Goal: Task Accomplishment & Management: Complete application form

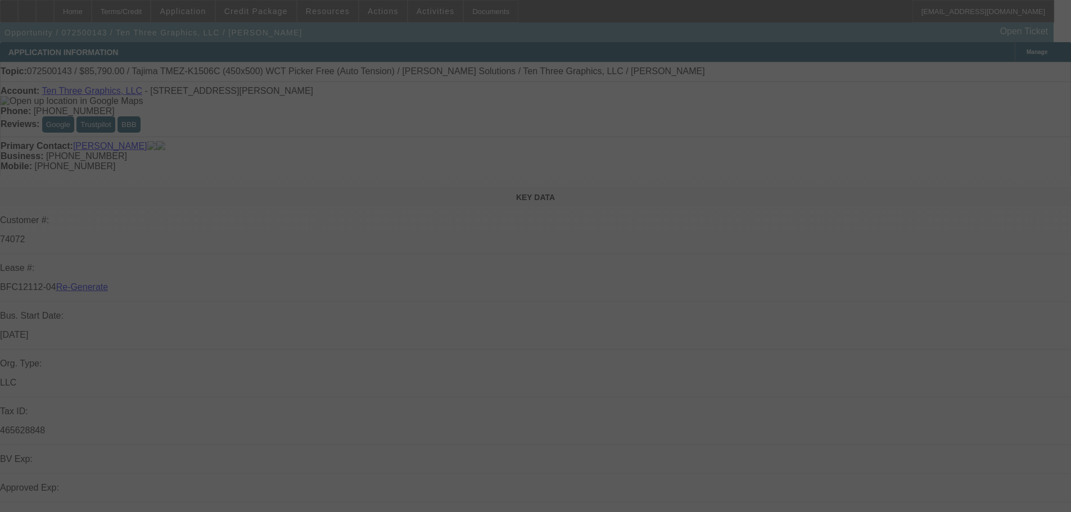
select select "3"
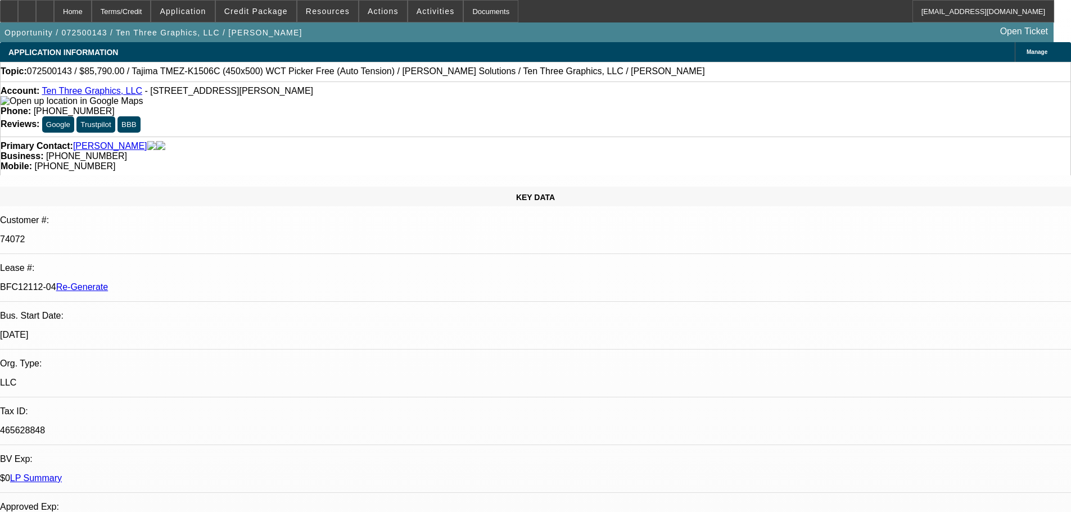
select select "0"
select select "2"
select select "0"
select select "1"
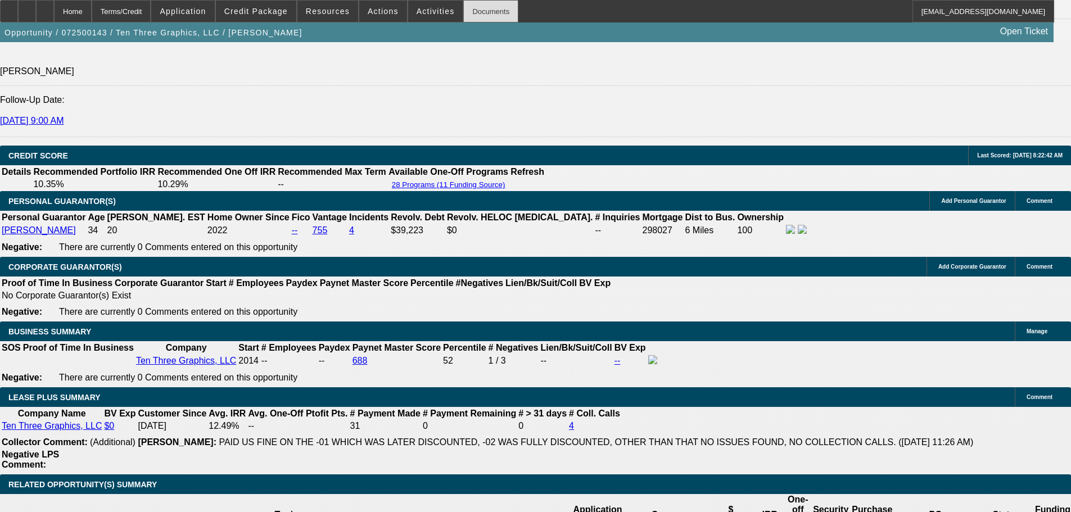
scroll to position [1574, 0]
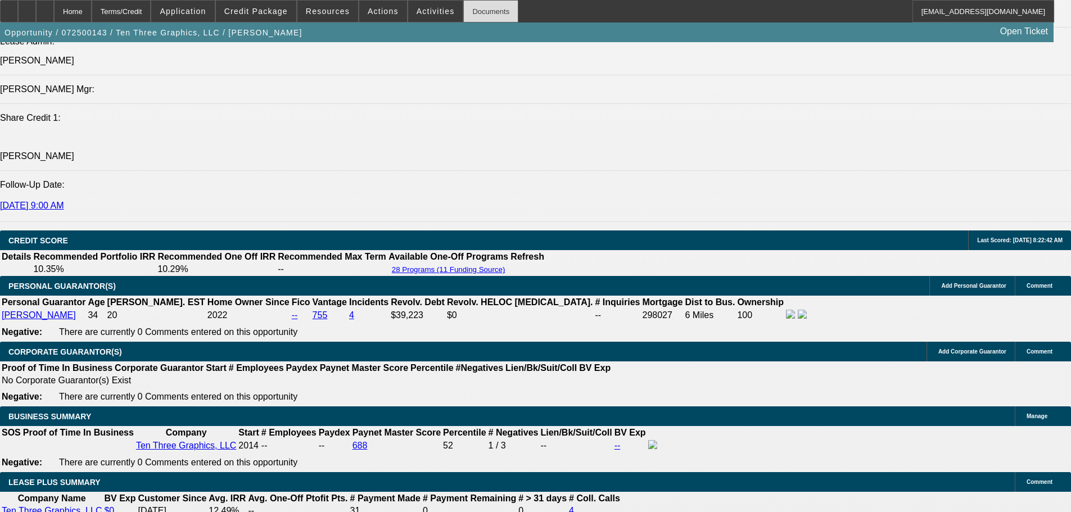
click at [471, 8] on div "Documents" at bounding box center [490, 11] width 55 height 22
click at [483, 13] on div "Documents" at bounding box center [490, 11] width 55 height 22
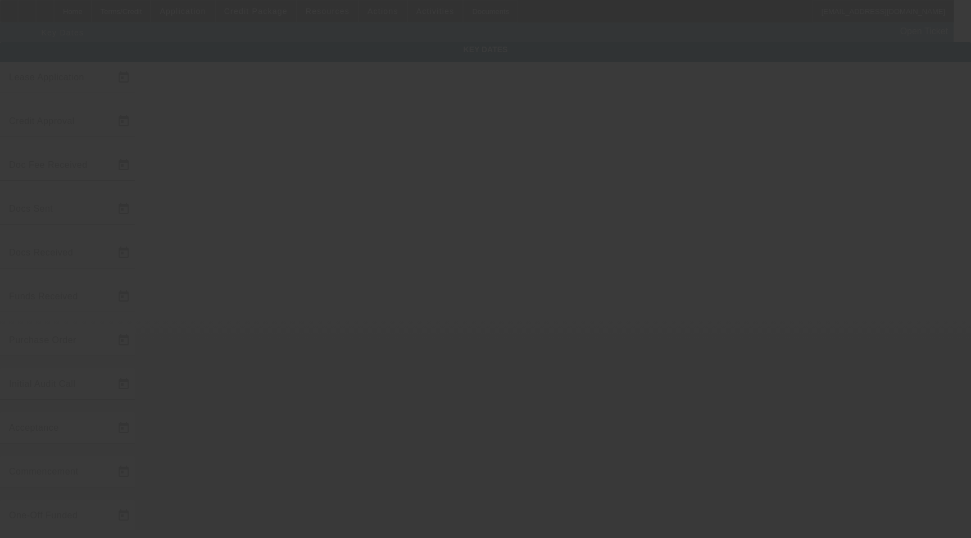
type input "[DATE]"
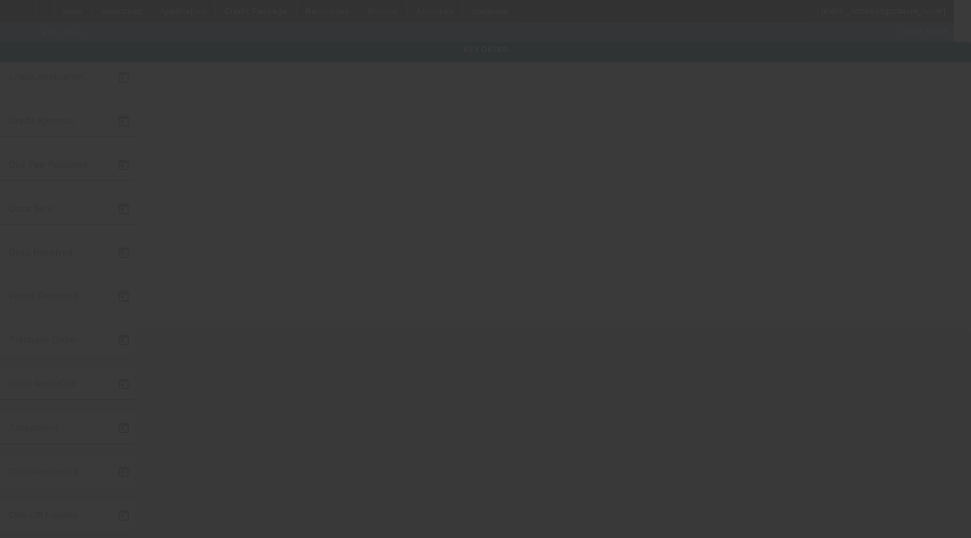
type input "[DATE]"
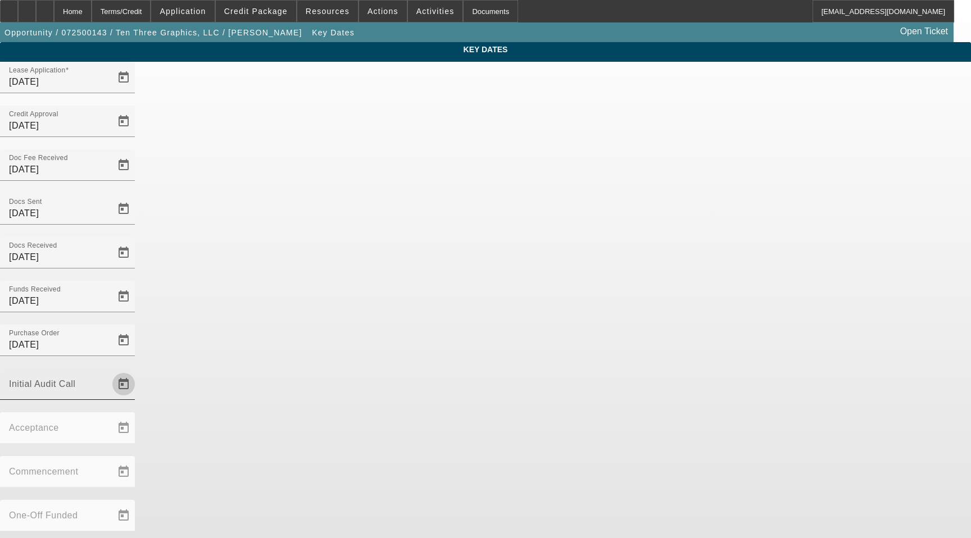
click at [137, 371] on span "Open calendar" at bounding box center [123, 384] width 27 height 27
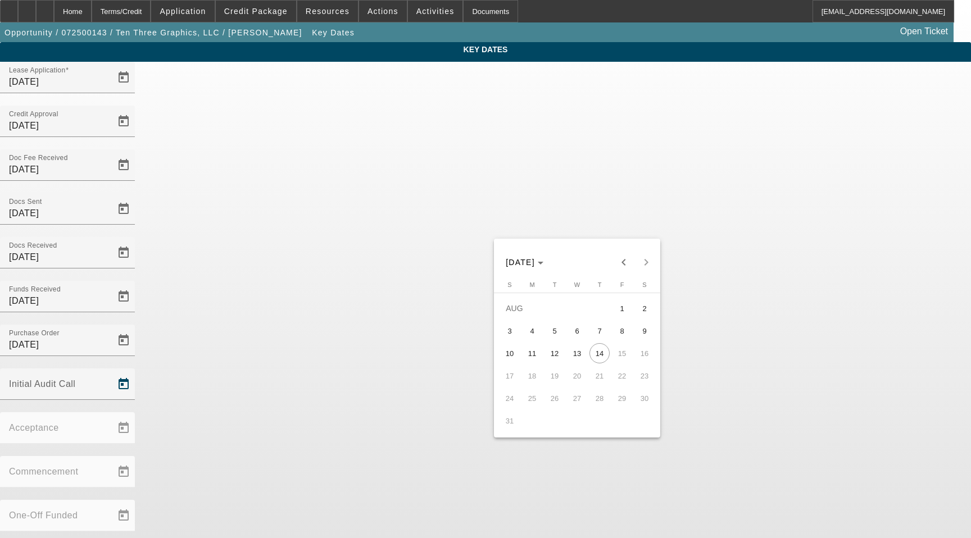
drag, startPoint x: 603, startPoint y: 373, endPoint x: 599, endPoint y: 366, distance: 7.0
click at [601, 372] on span "21" at bounding box center [600, 376] width 20 height 20
click at [597, 361] on span "14" at bounding box center [600, 353] width 20 height 20
type input "8/14/2025"
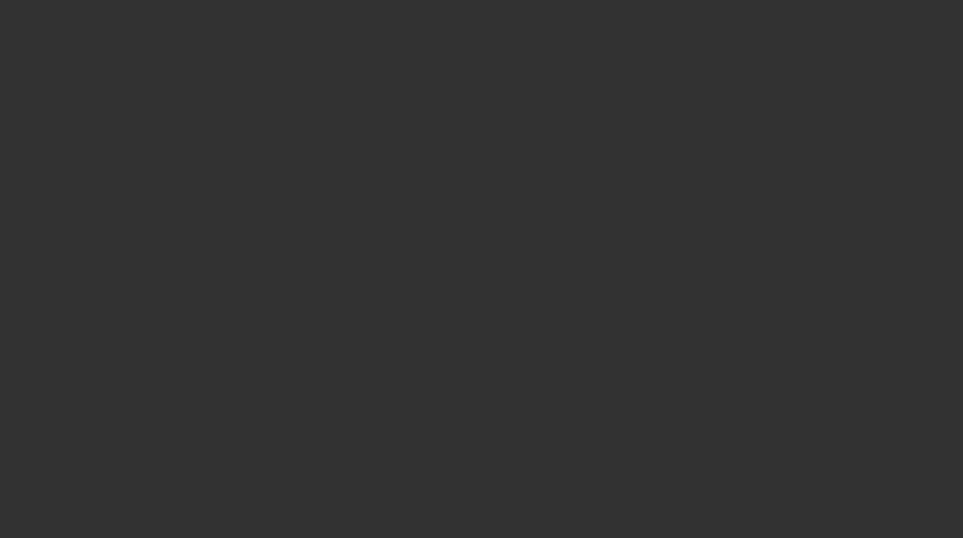
select select "3"
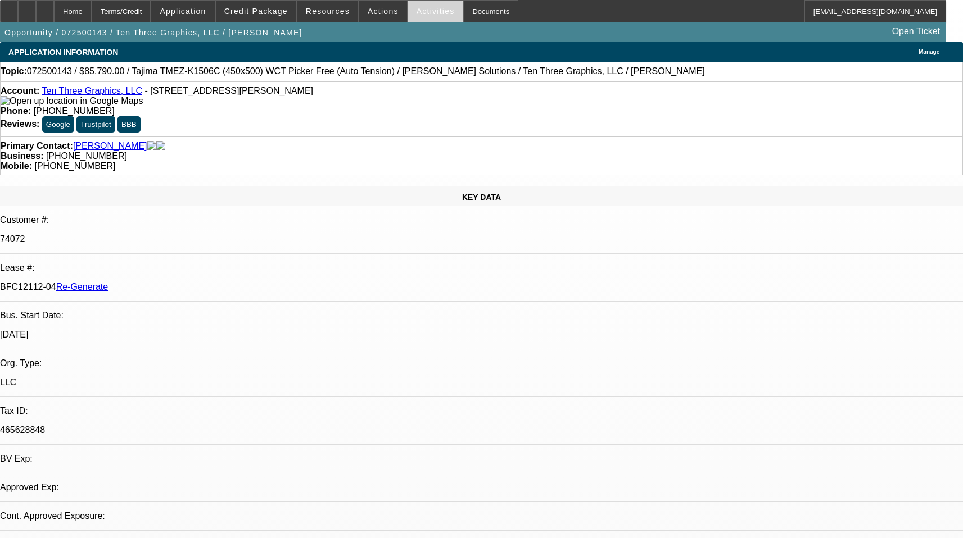
select select "0"
select select "2"
select select "0"
select select "1"
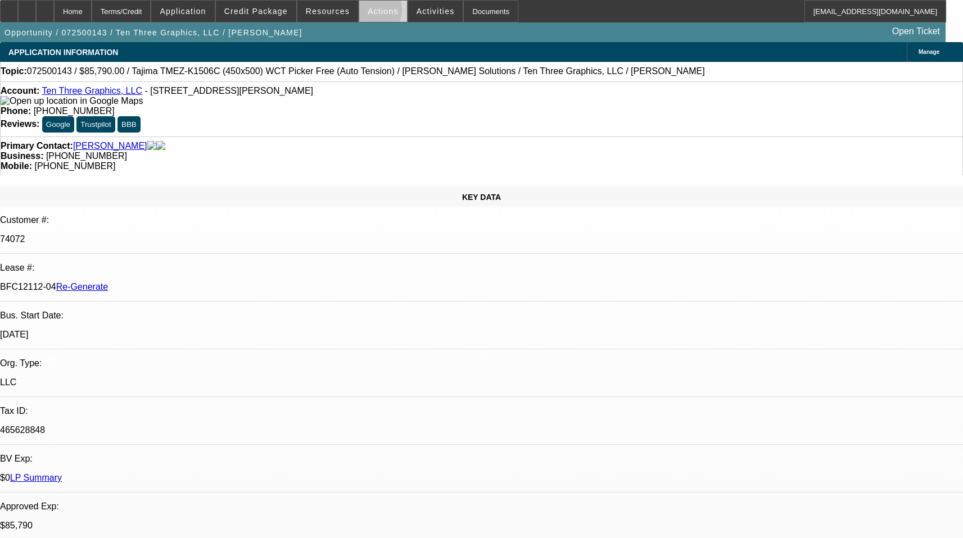
click at [368, 13] on span "Actions" at bounding box center [383, 11] width 31 height 9
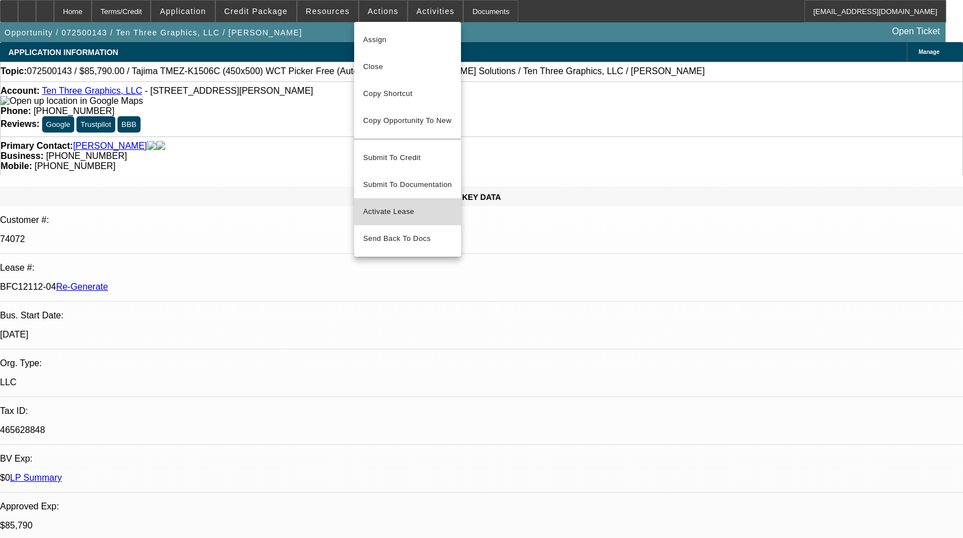
click at [419, 205] on span "Activate Lease" at bounding box center [407, 211] width 89 height 13
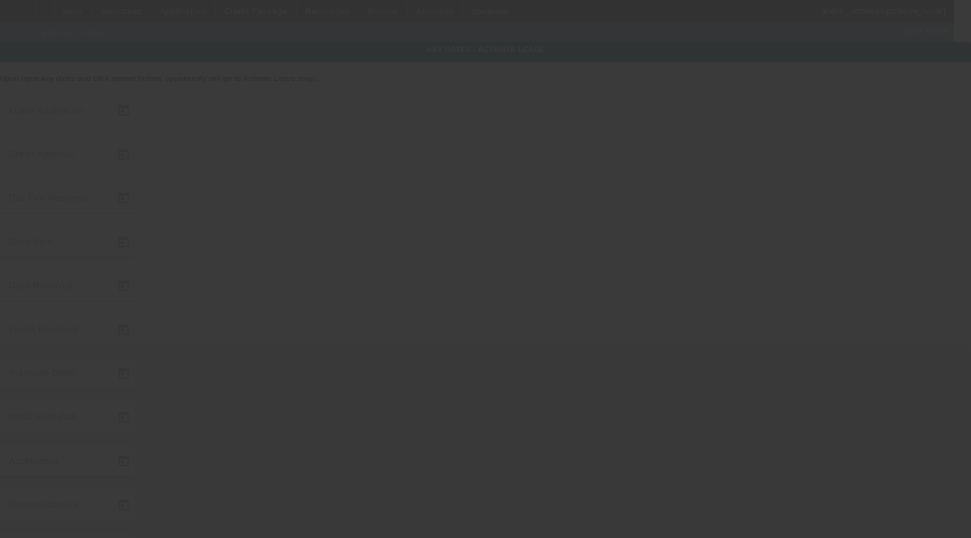
type input "7/8/2025"
type input "7/9/2025"
type input "7/14/2025"
type input "7/15/2025"
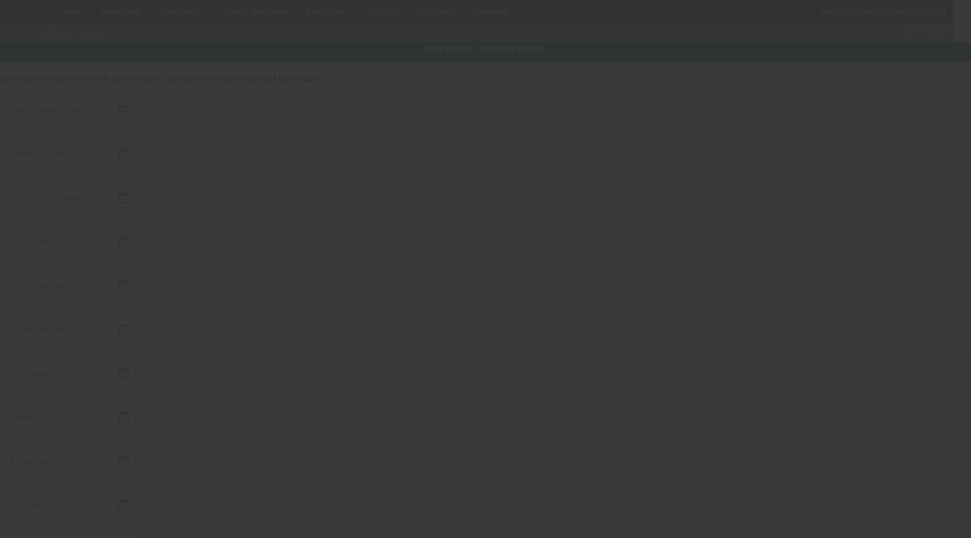
type input "7/15/2025"
type input "7/16/2025"
type input "8/14/2025"
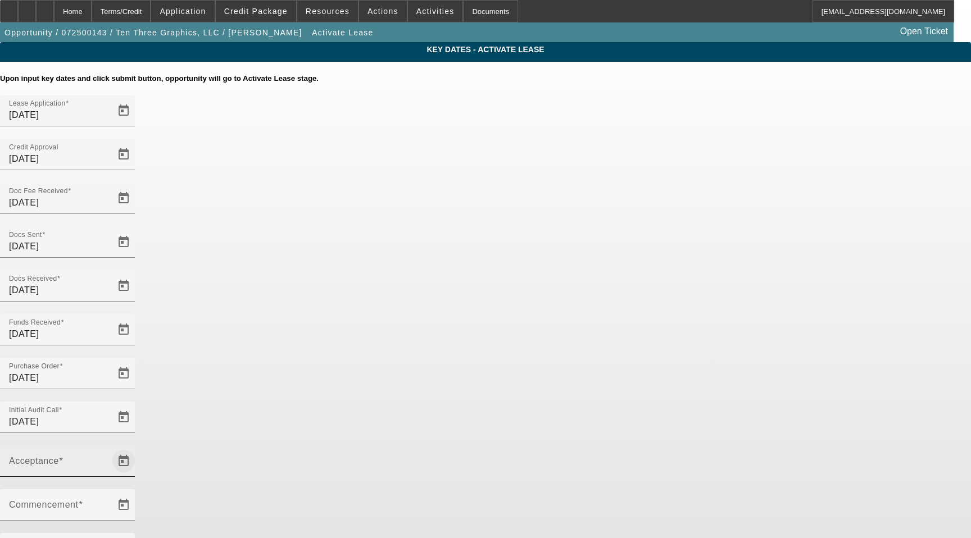
click at [137, 448] on span "Open calendar" at bounding box center [123, 461] width 27 height 27
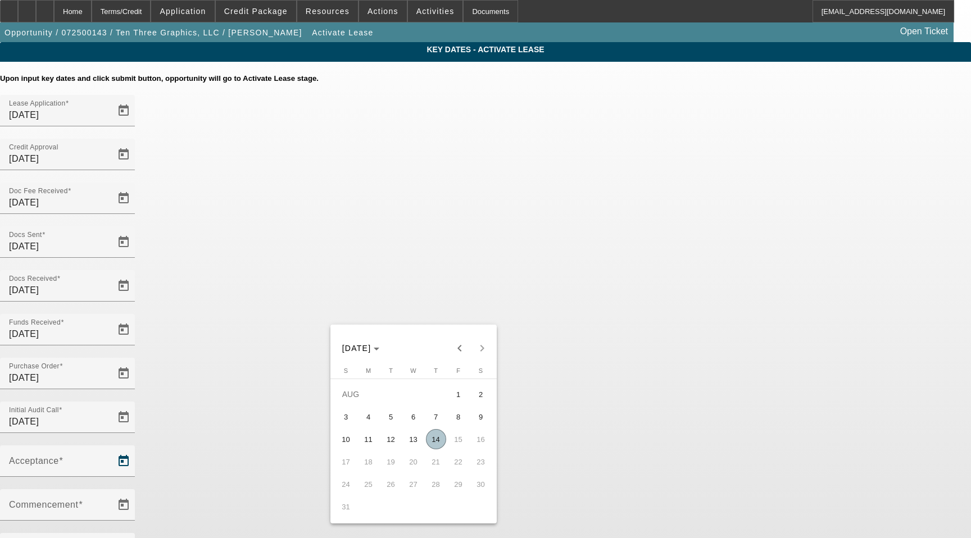
click at [441, 445] on span "14" at bounding box center [436, 439] width 20 height 20
type input "8/14/2025"
type input "9/1/2025"
type input "10/1/2025"
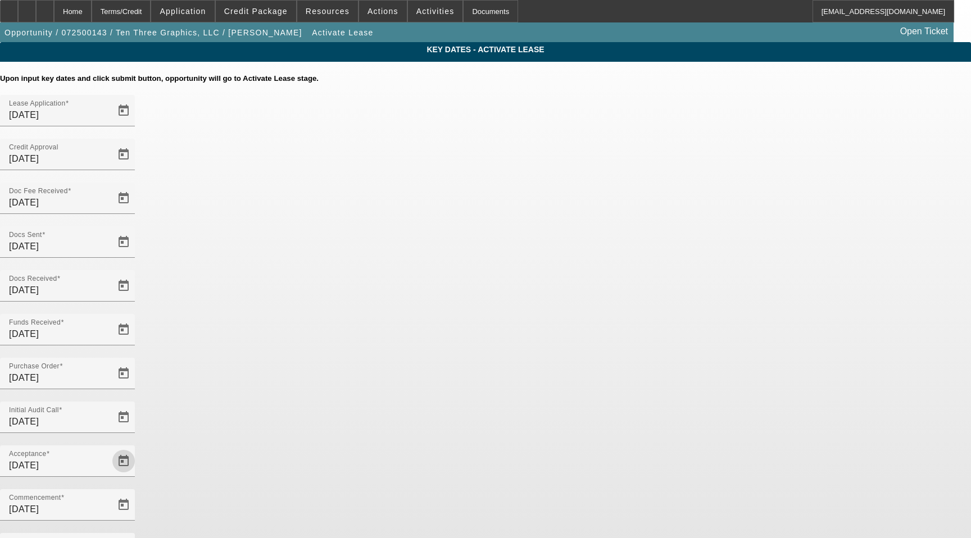
click at [761, 326] on div "Key Dates - Activate Lease Upon input key dates and click submit button, opport…" at bounding box center [485, 387] width 971 height 690
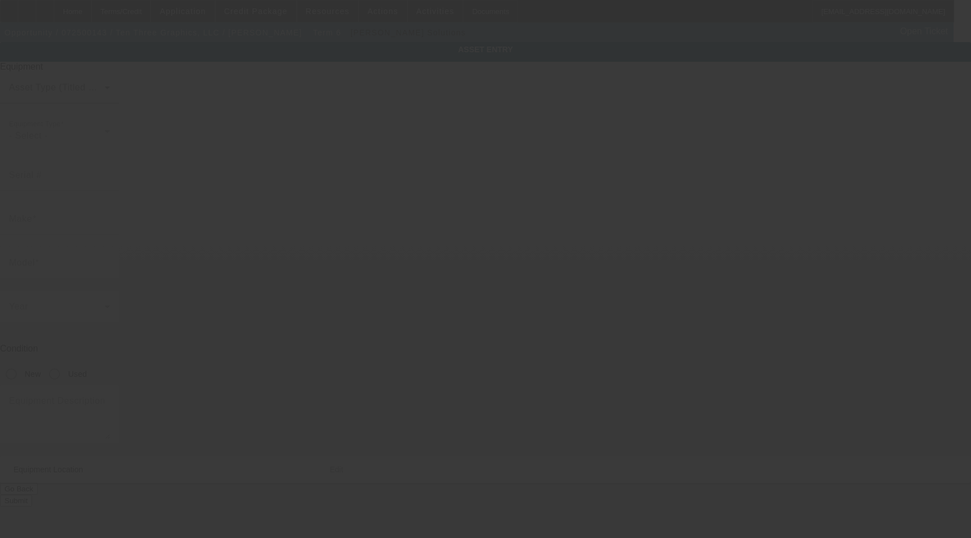
type input "Tajima"
type input "TMEZ-K1506C (450x500) WCT Picker Free (Auto Tension)"
radio input "true"
type textarea "6 Head 15 Needle Embroidery Machine with (12 Each) 12cm, 15cm, 18cm, 338x338mm,…"
type input "3 Wells Rd"
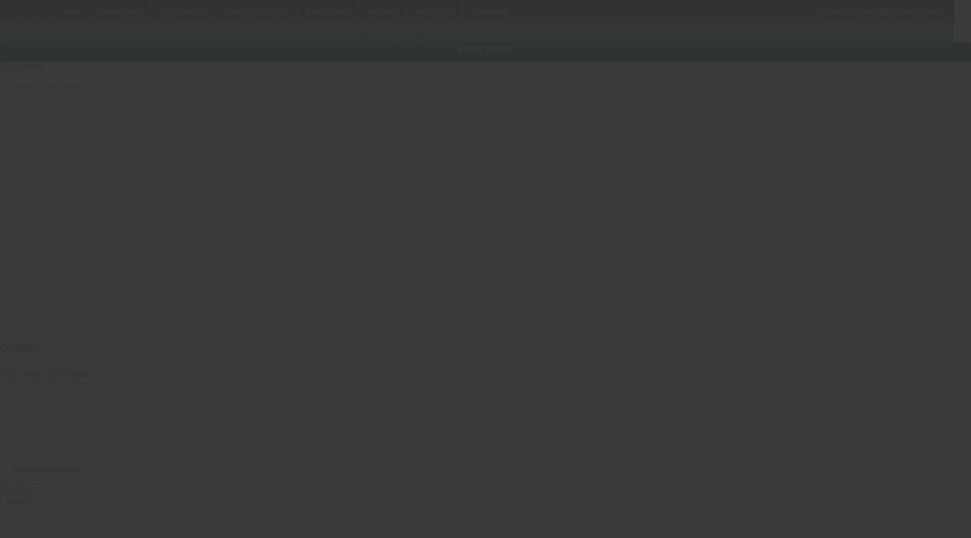
type input "Unit 1"
type input "Wethersfield"
type input "06109"
type input "Hartford"
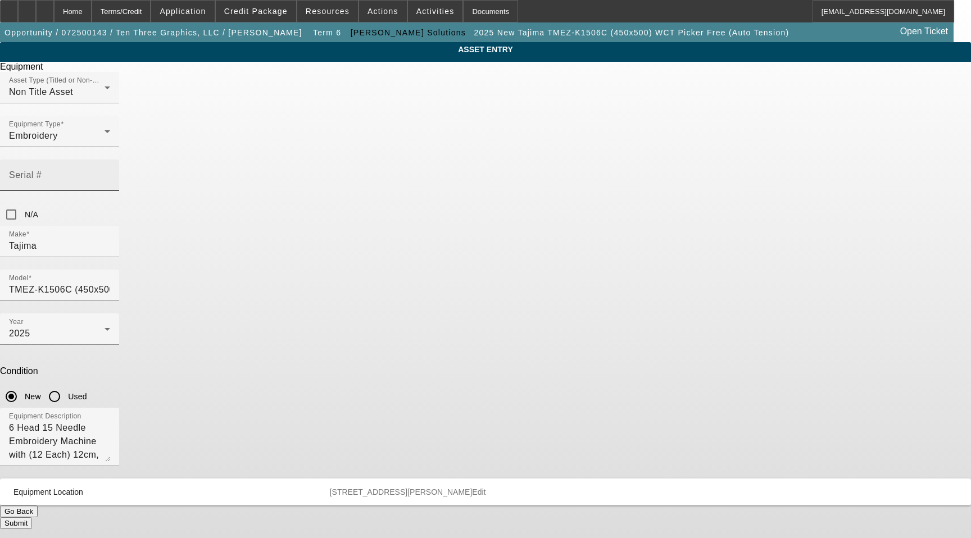
click at [42, 170] on mat-label "Serial #" at bounding box center [25, 175] width 33 height 10
click at [110, 173] on input "Serial #" at bounding box center [59, 179] width 101 height 13
type input "B2F02164"
click at [32, 518] on button "Submit" at bounding box center [16, 524] width 32 height 12
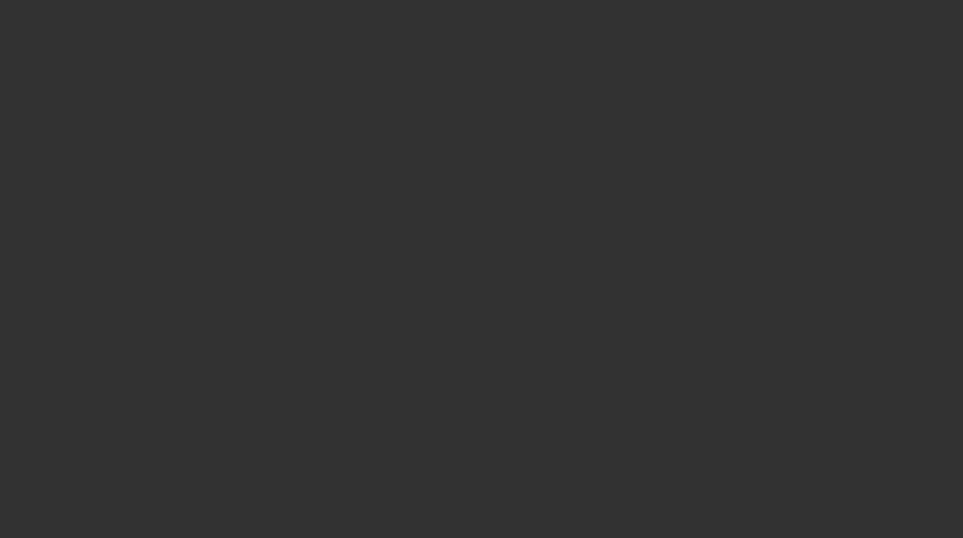
select select "4"
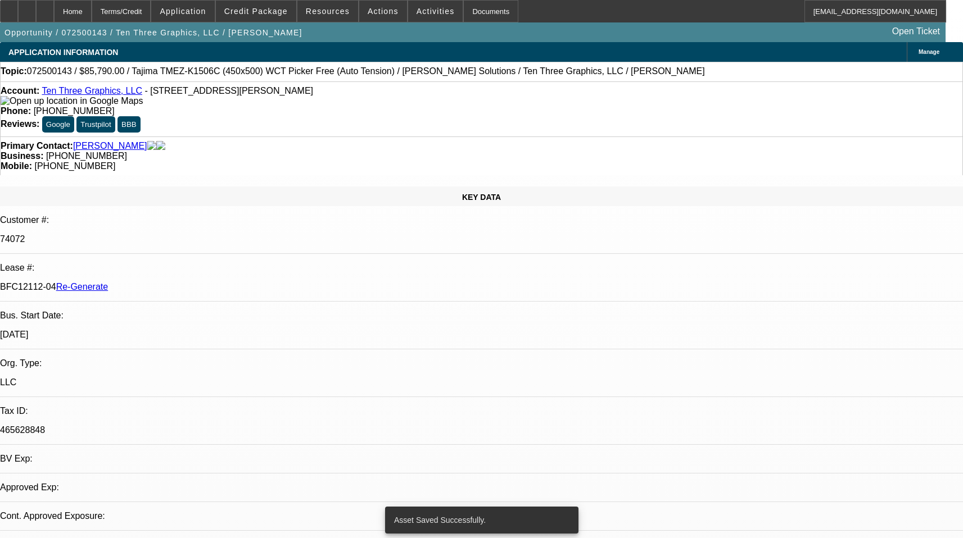
select select "0"
select select "2"
select select "0"
select select "1"
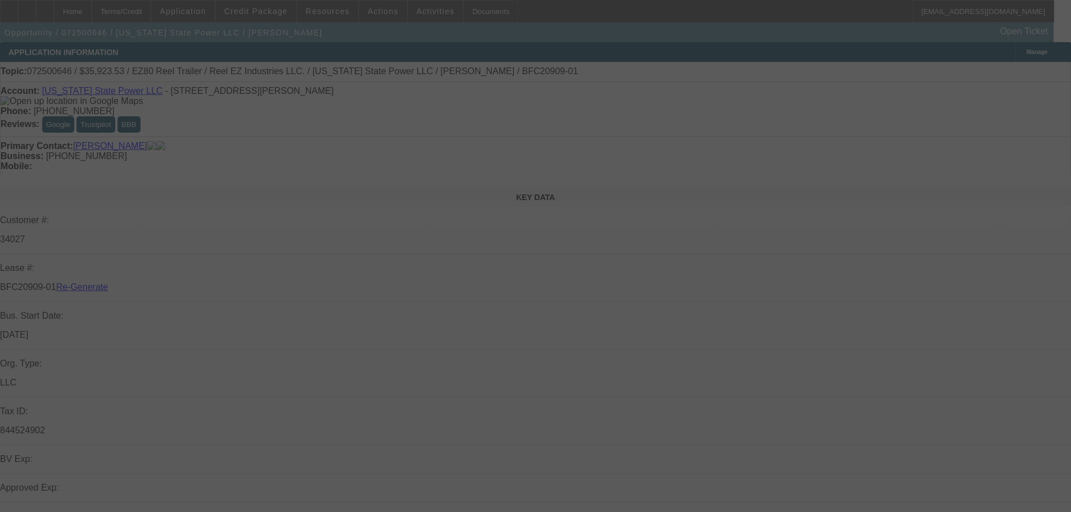
select select "3"
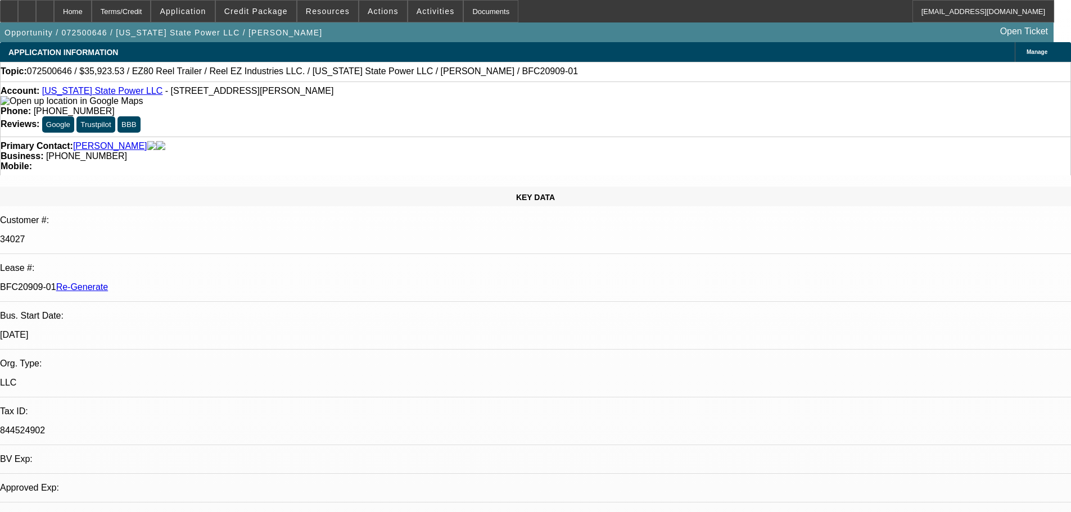
select select "0"
select select "0.1"
select select "4"
click at [430, 12] on span "Activities" at bounding box center [436, 11] width 38 height 9
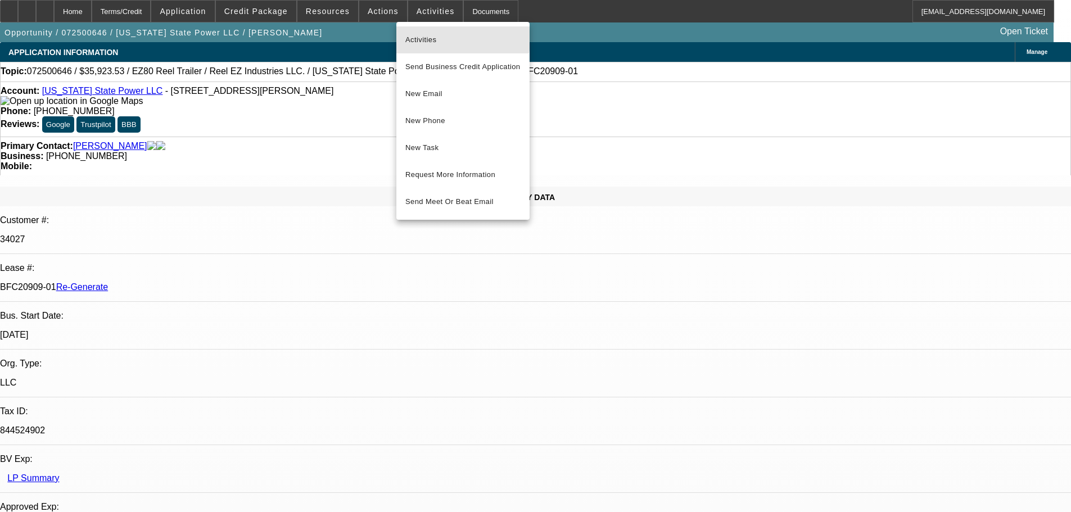
click at [434, 36] on span "Activities" at bounding box center [462, 39] width 115 height 13
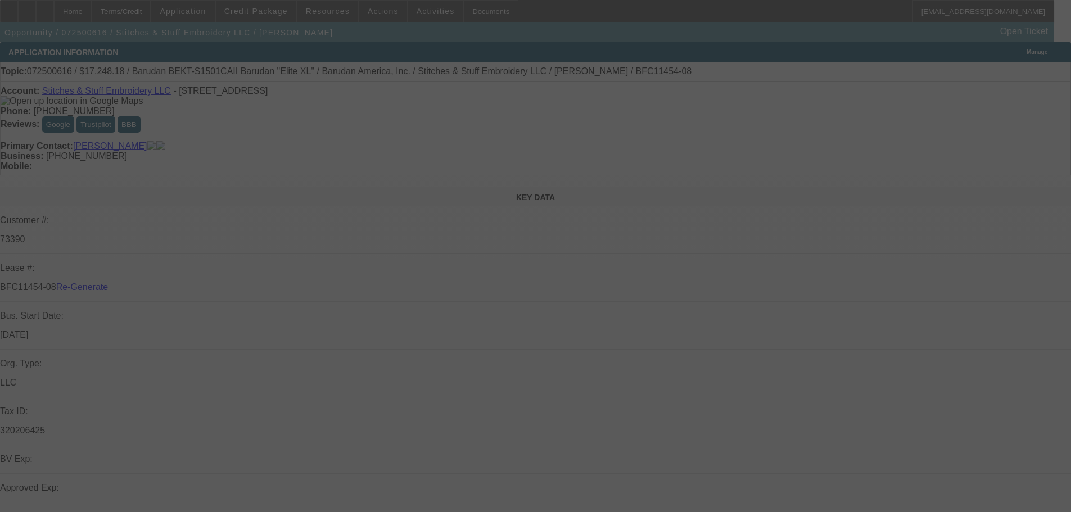
select select "3"
select select "0"
select select "2"
select select "0.1"
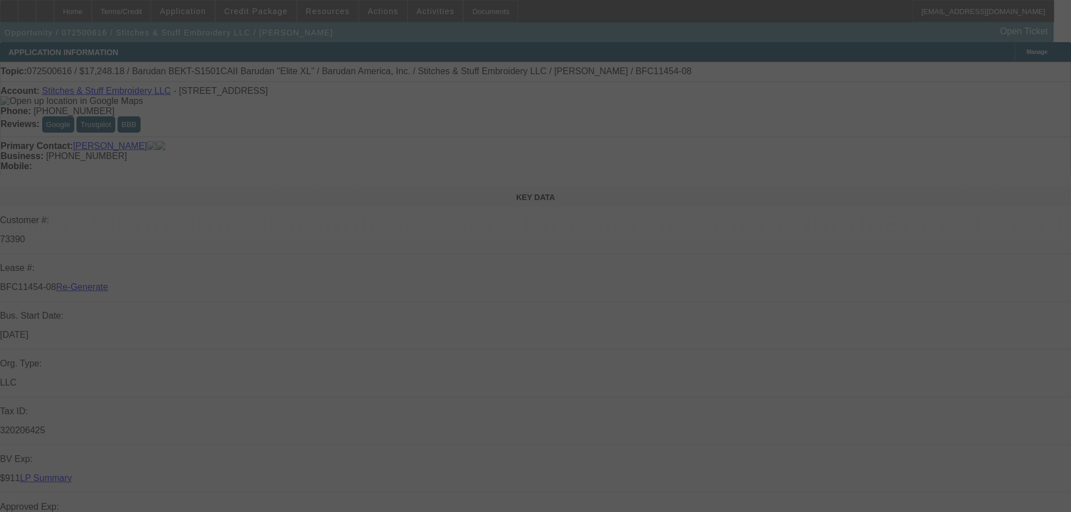
select select "4"
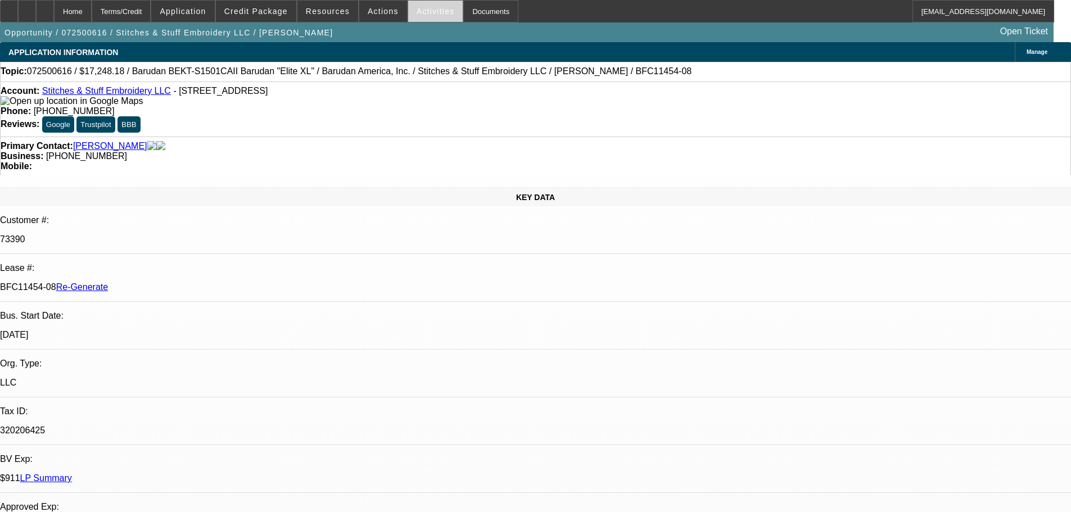
click at [425, 17] on span at bounding box center [435, 11] width 55 height 27
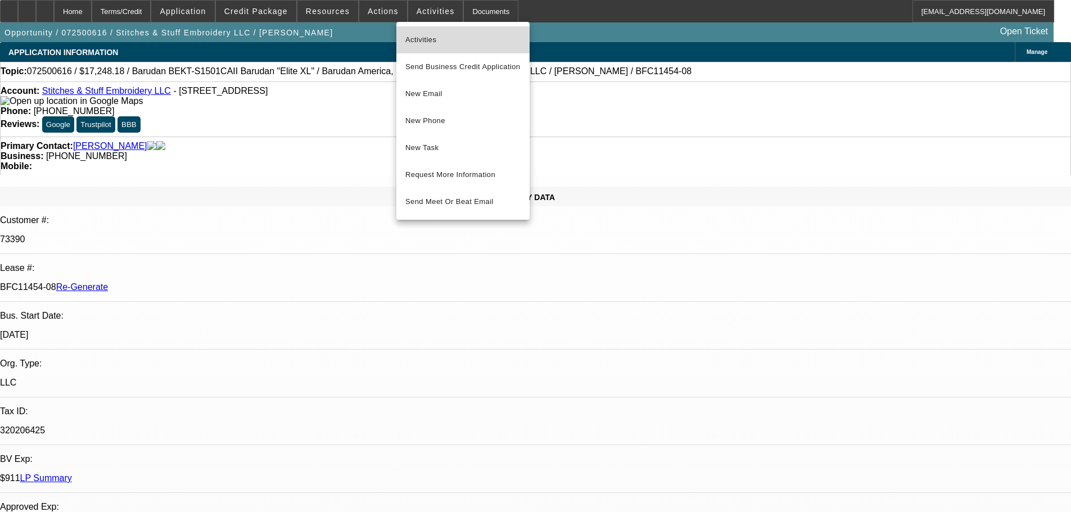
click at [427, 28] on button "Activities" at bounding box center [462, 39] width 133 height 27
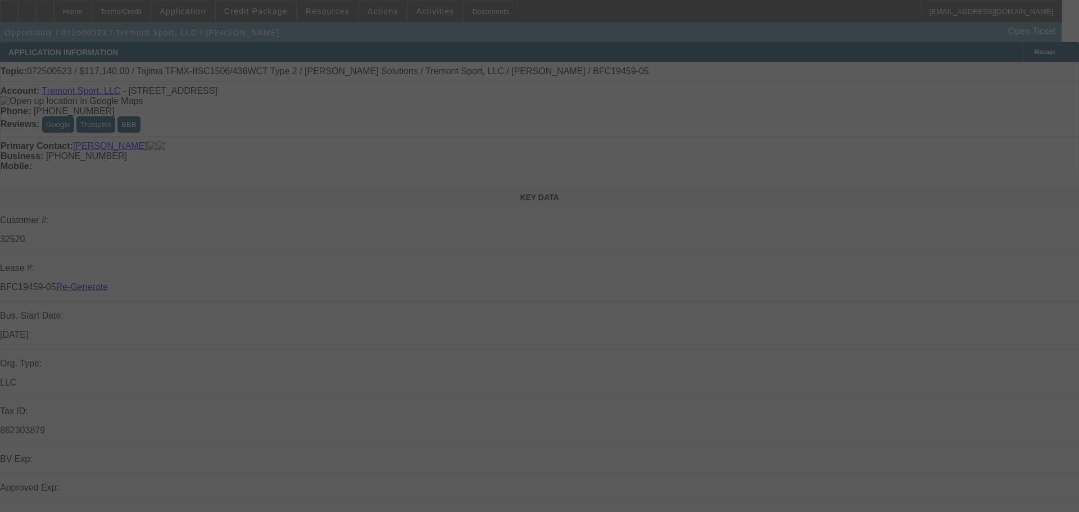
select select "3"
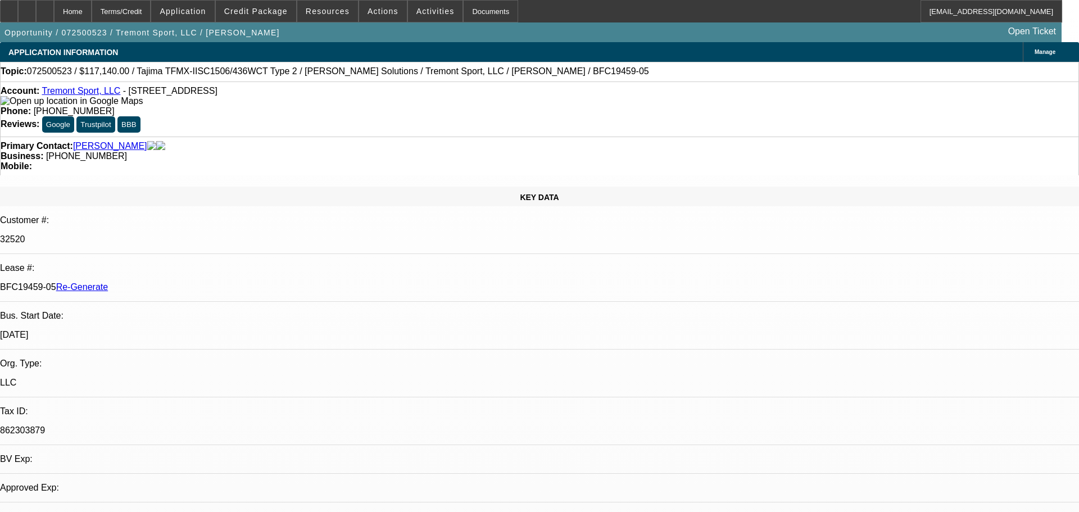
select select "0"
select select "2"
select select "0"
select select "6"
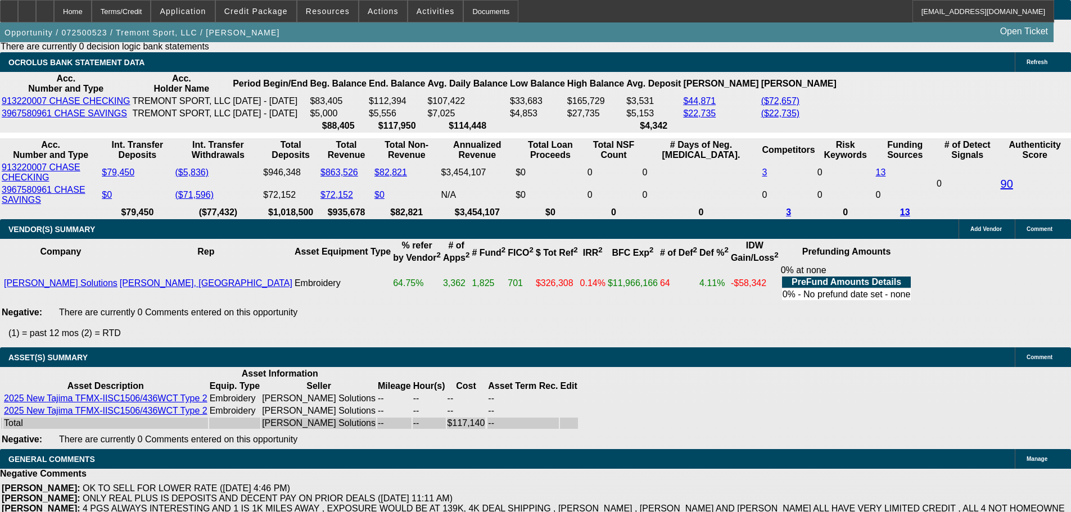
scroll to position [2642, 0]
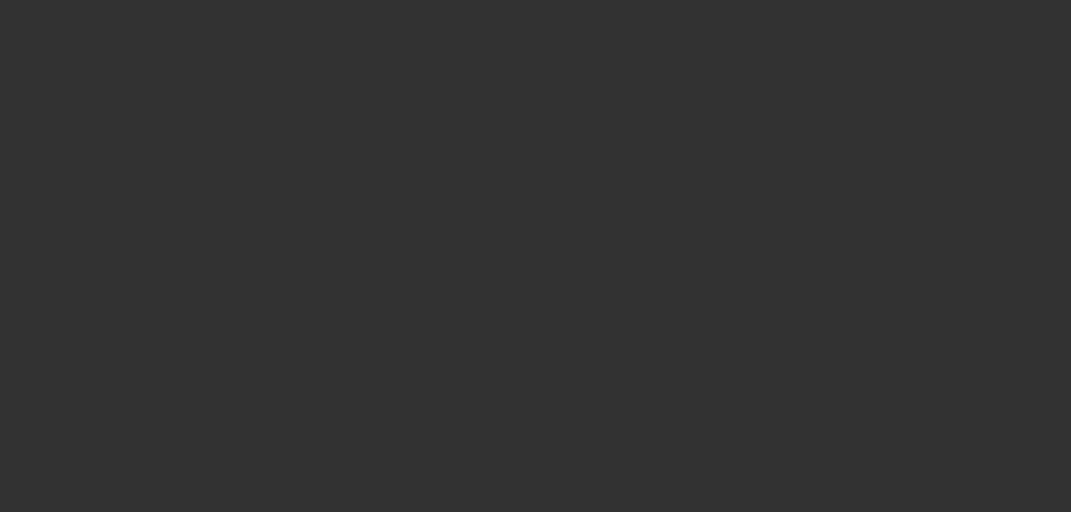
select select "3"
select select "0"
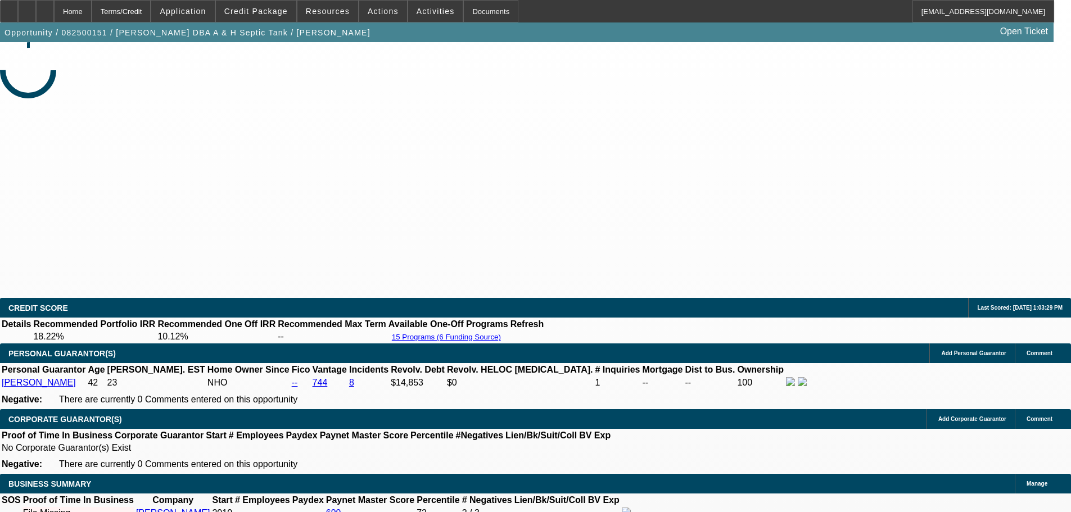
select select "1"
select select "2"
select select "6"
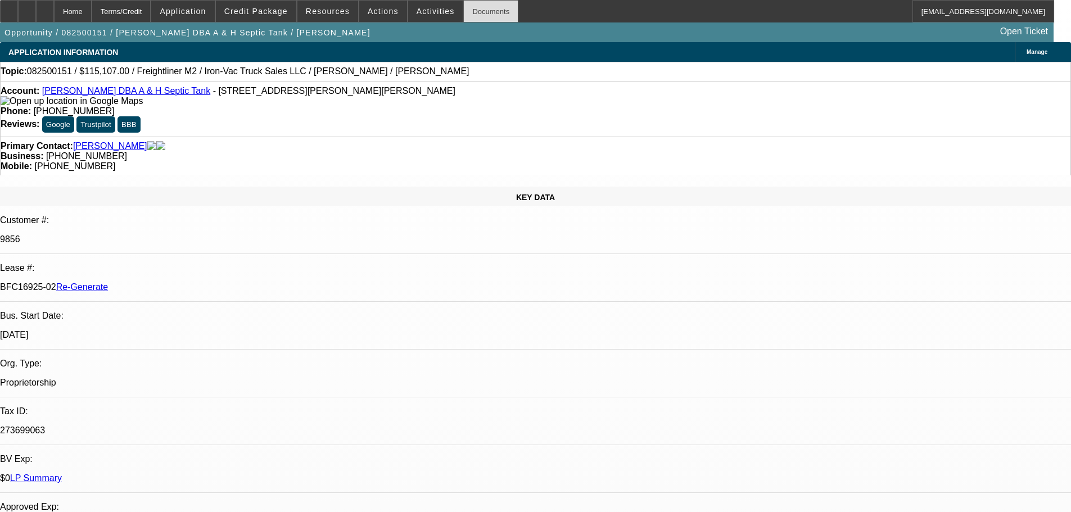
click at [468, 12] on div "Documents" at bounding box center [490, 11] width 55 height 22
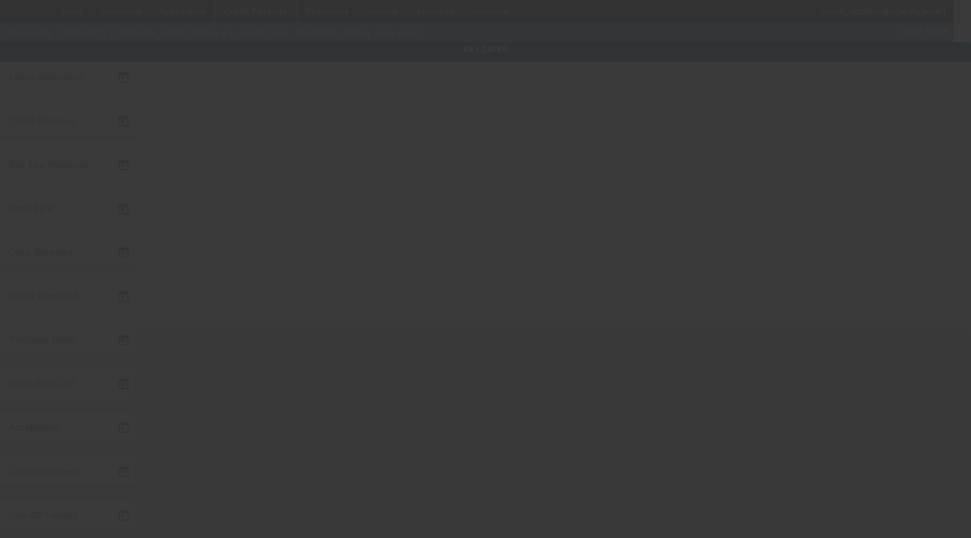
type input "[DATE]"
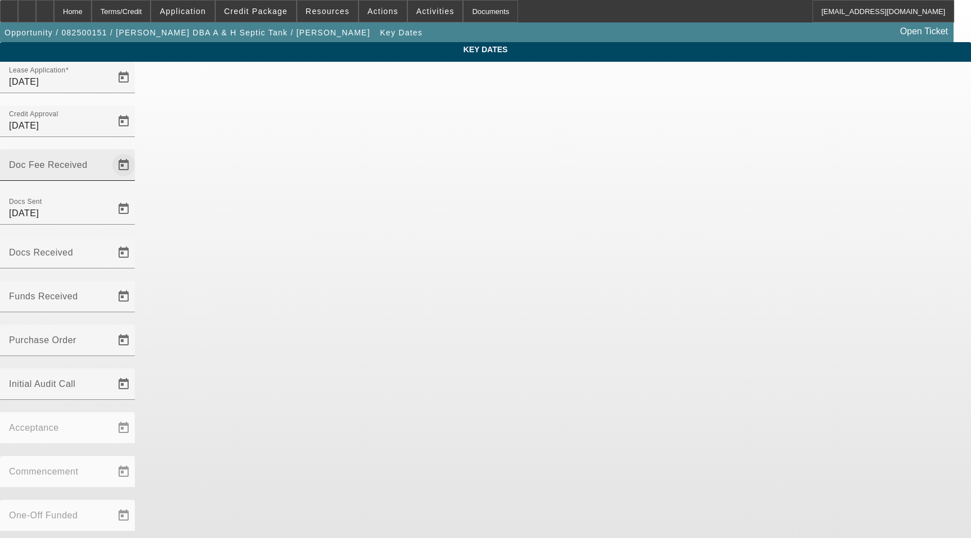
click at [137, 152] on span "Open calendar" at bounding box center [123, 165] width 27 height 27
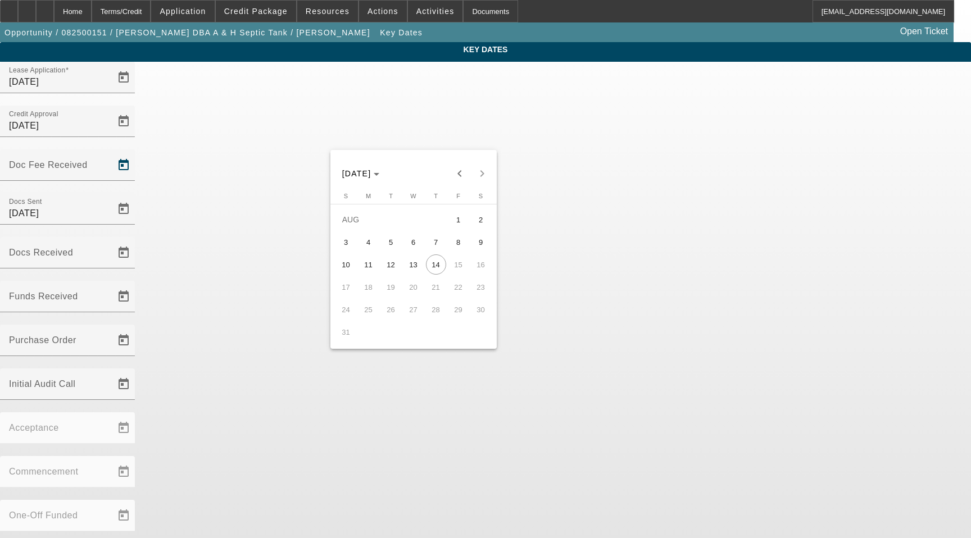
click at [456, 246] on span "8" at bounding box center [459, 242] width 20 height 20
type input "8/8/2025"
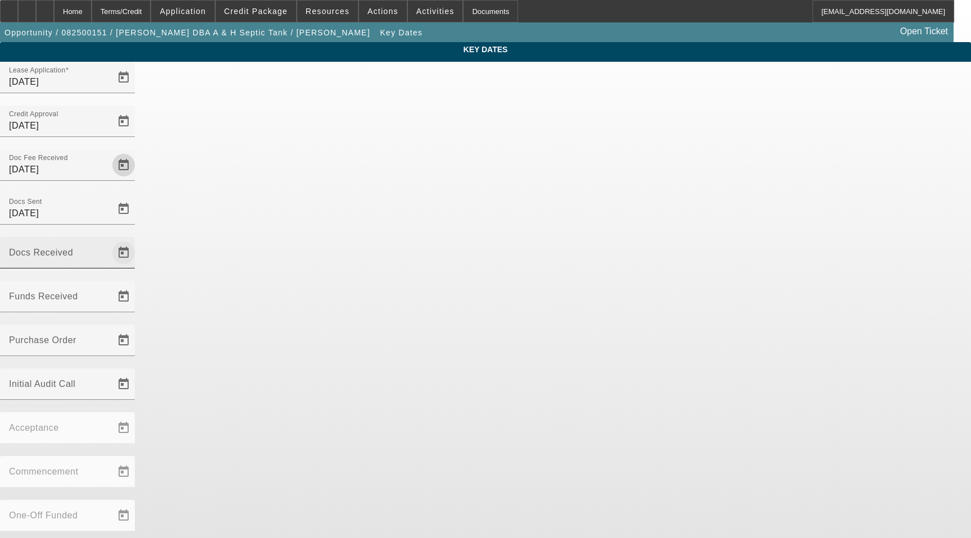
click at [137, 239] on span "Open calendar" at bounding box center [123, 252] width 27 height 27
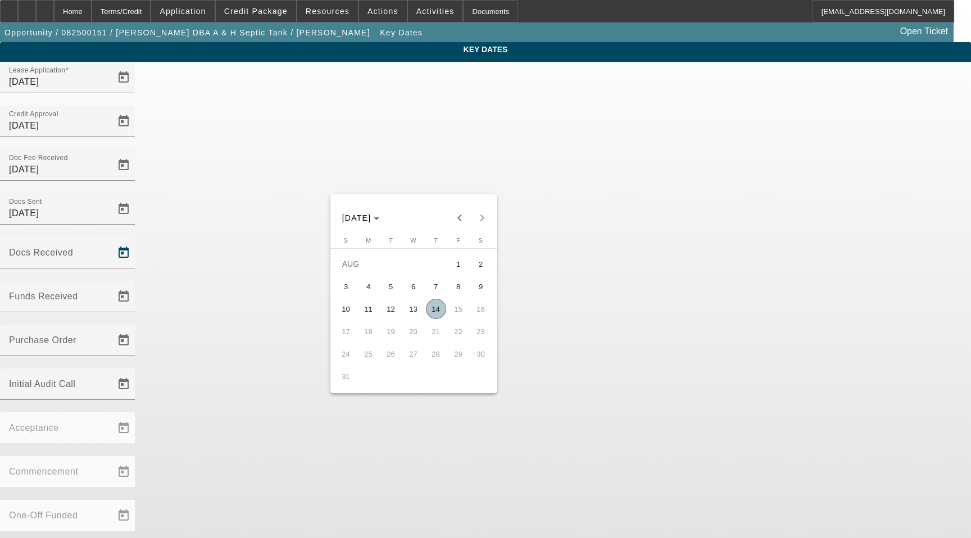
click at [365, 306] on span "11" at bounding box center [369, 309] width 20 height 20
type input "8/11/2025"
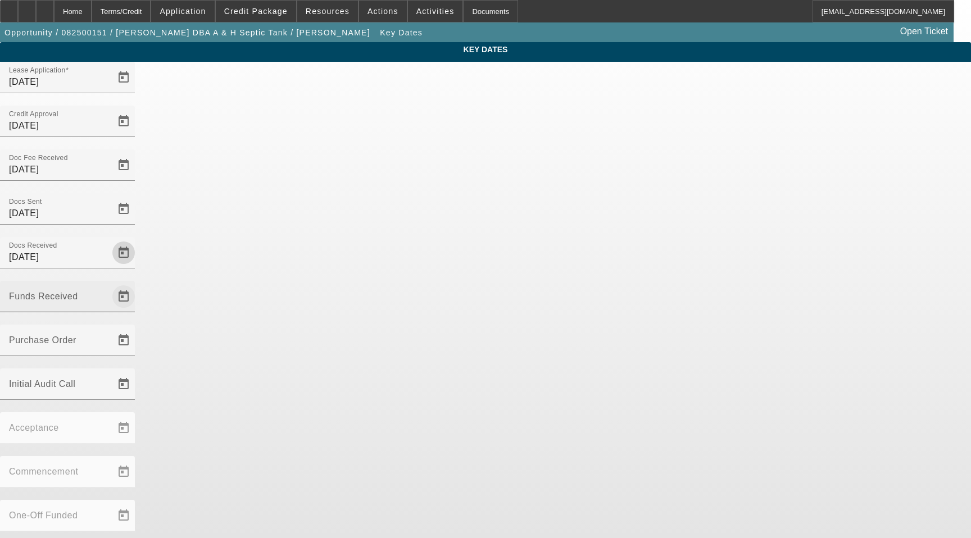
click at [137, 283] on span "Open calendar" at bounding box center [123, 296] width 27 height 27
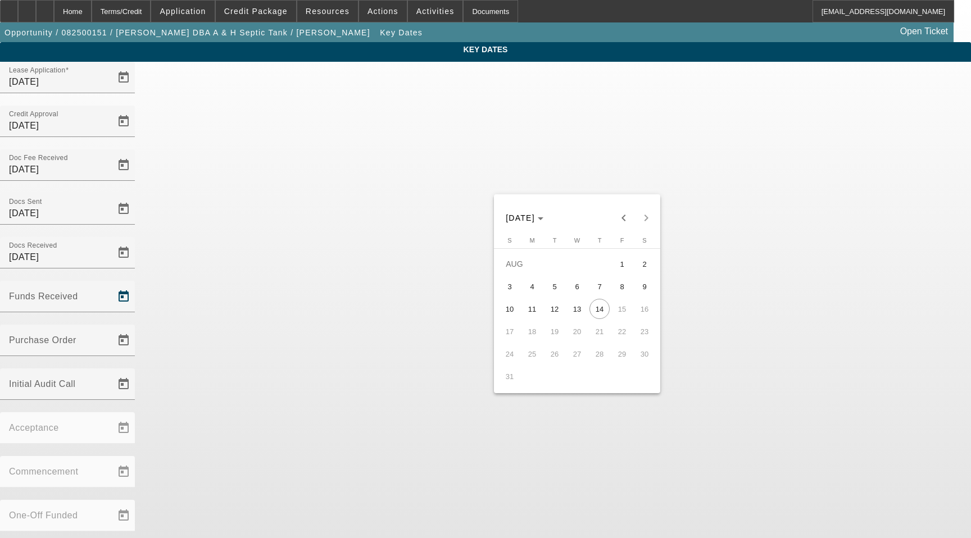
click at [619, 291] on span "8" at bounding box center [622, 287] width 20 height 20
type input "8/8/2025"
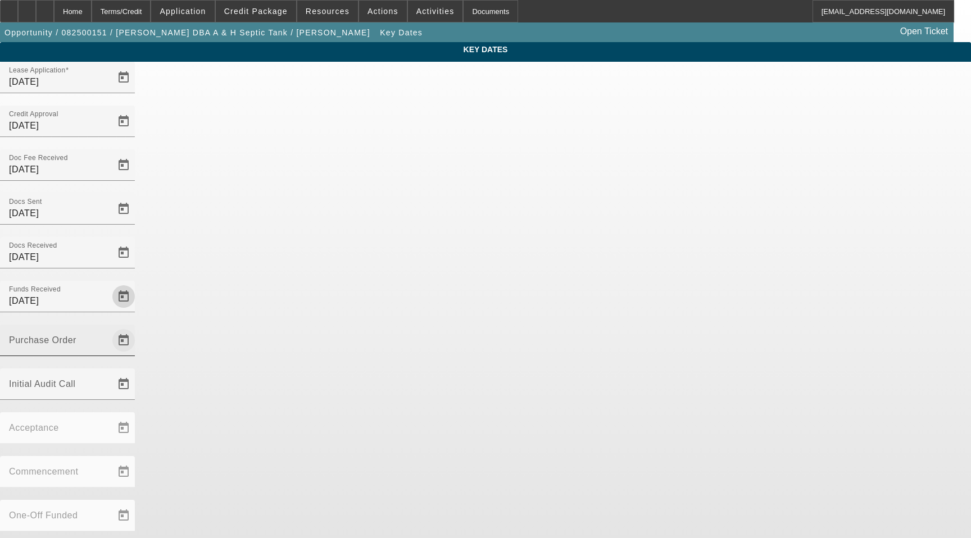
click at [137, 327] on span "Open calendar" at bounding box center [123, 340] width 27 height 27
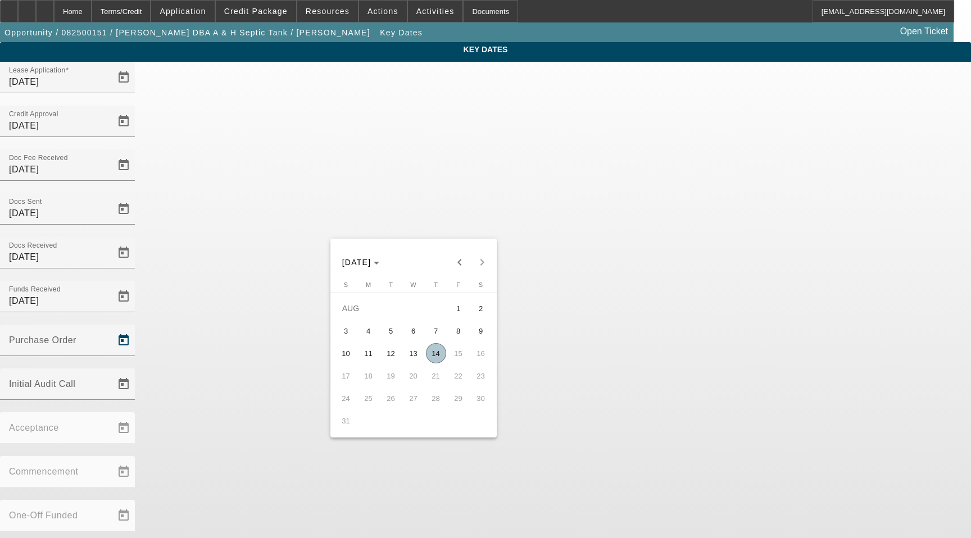
click at [440, 364] on span "14" at bounding box center [436, 353] width 20 height 20
type input "8/14/2025"
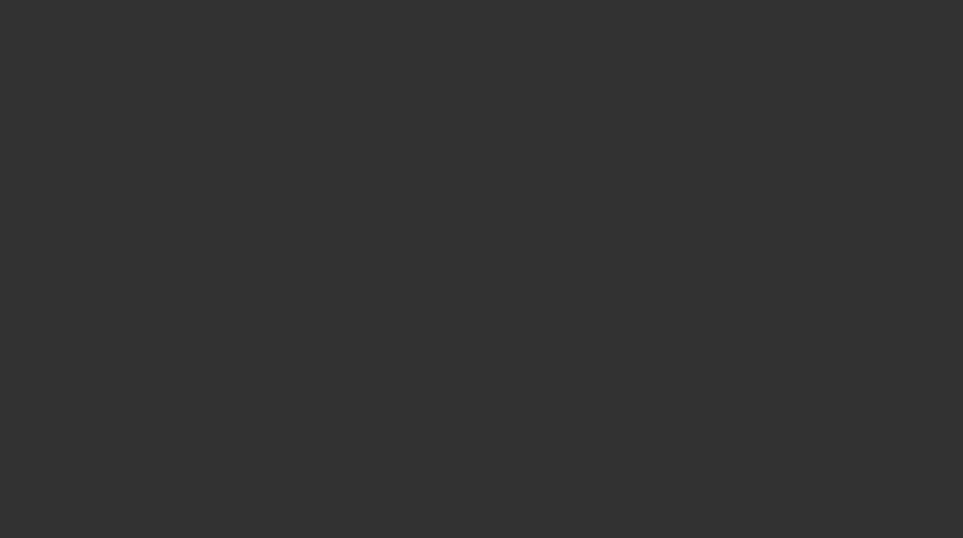
select select "3"
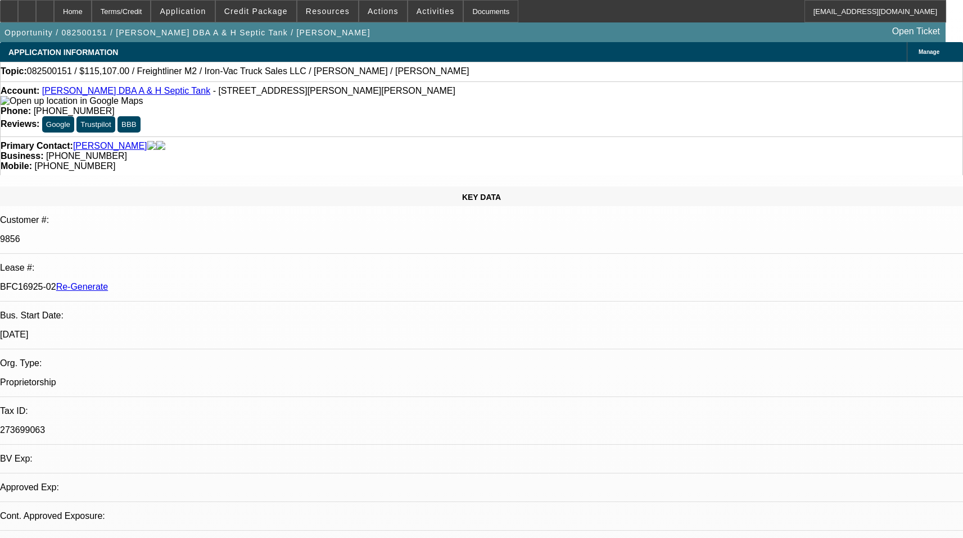
select select "0"
select select "2"
select select "0"
select select "6"
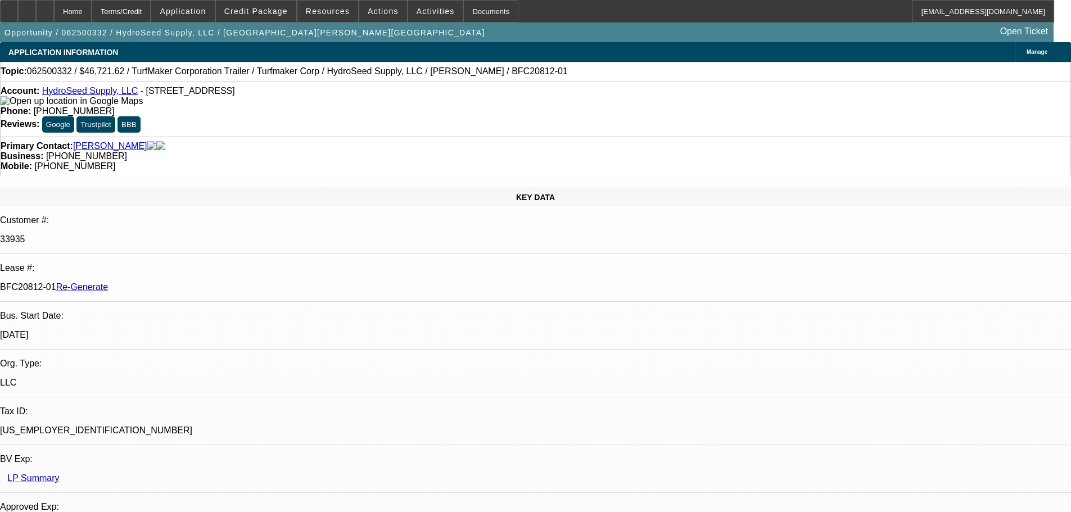
select select "4"
select select "0"
select select "6"
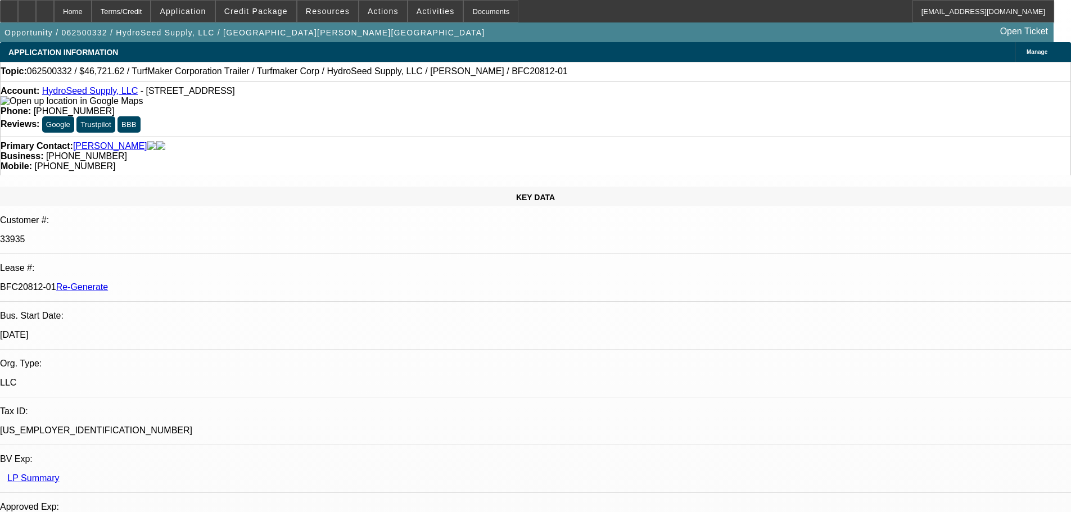
scroll to position [130, 0]
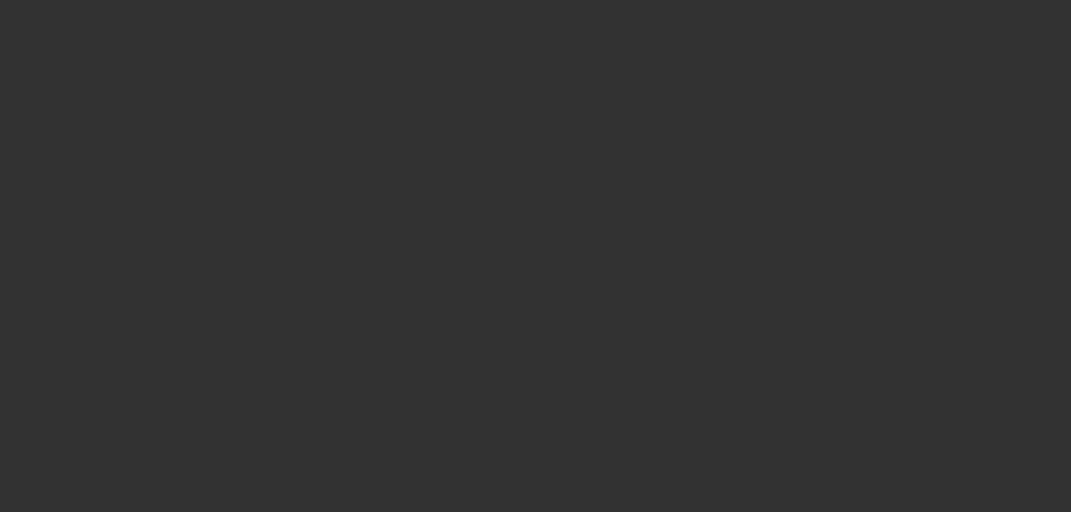
select select "3"
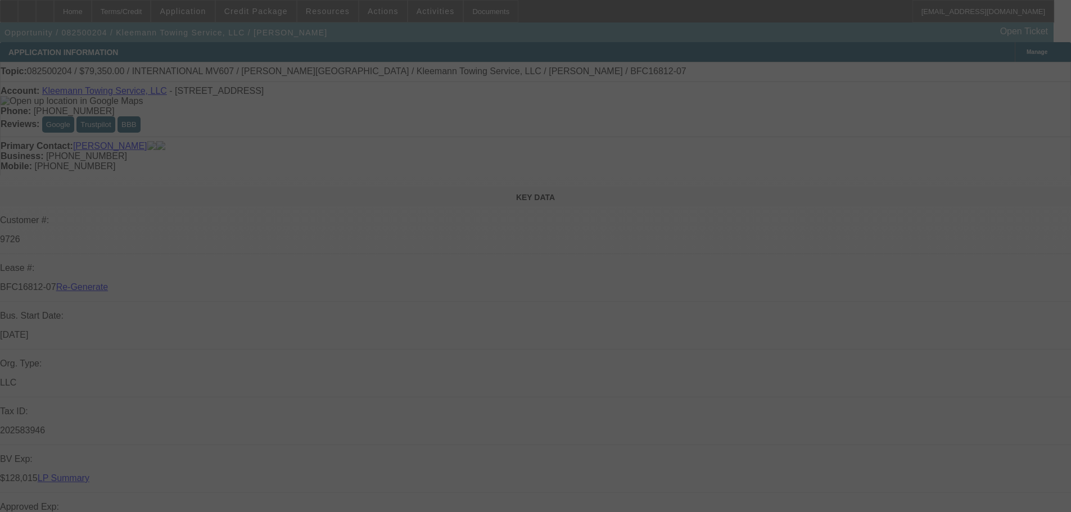
select select "0"
select select "6"
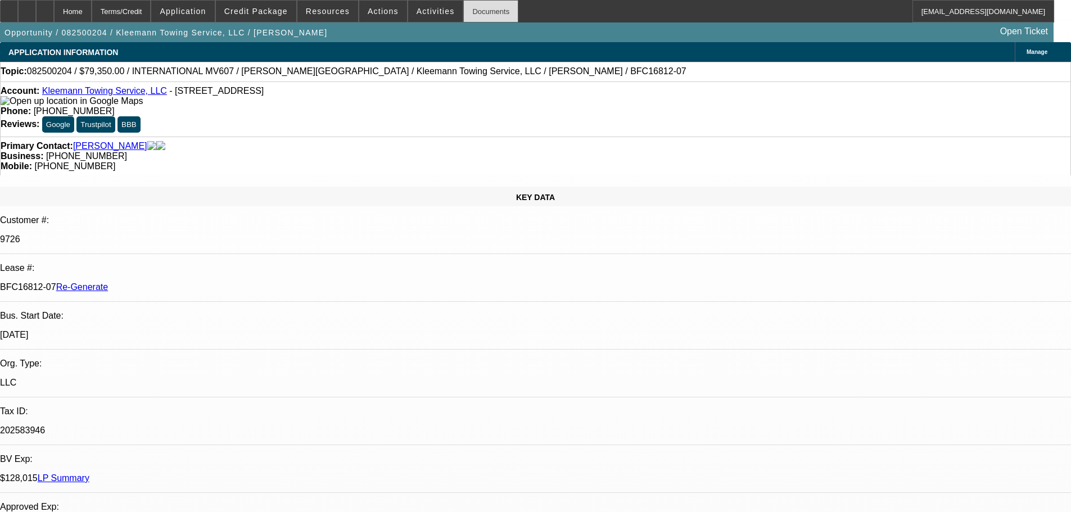
click at [471, 12] on div "Documents" at bounding box center [490, 11] width 55 height 22
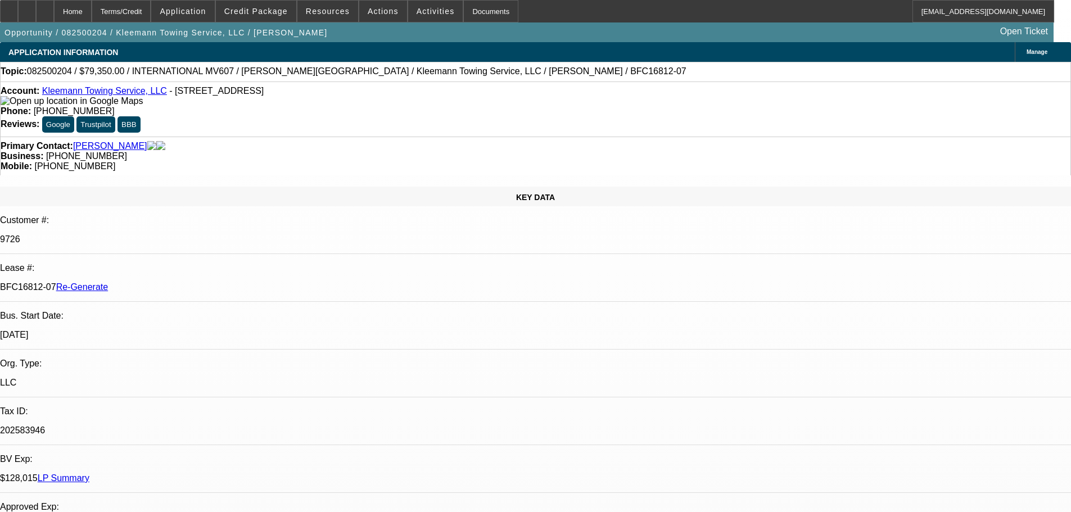
drag, startPoint x: 847, startPoint y: 435, endPoint x: 947, endPoint y: 436, distance: 100.1
drag, startPoint x: 959, startPoint y: 428, endPoint x: 852, endPoint y: 310, distance: 159.1
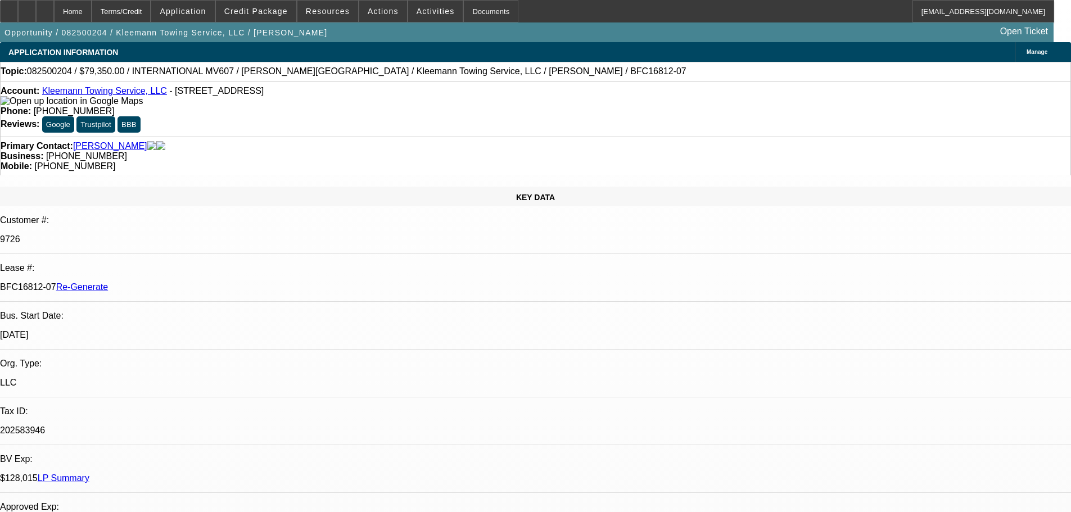
scroll to position [0, 0]
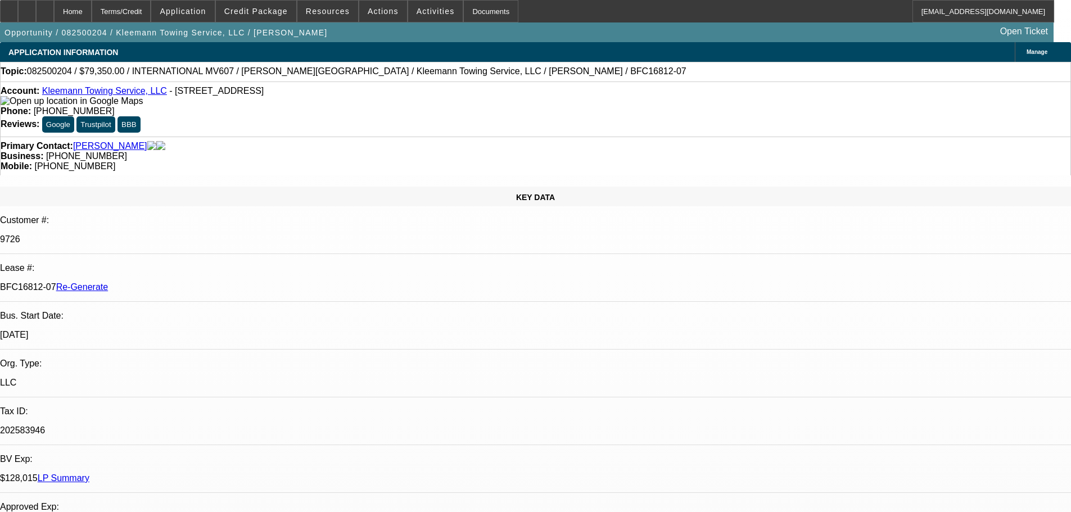
drag, startPoint x: 902, startPoint y: 424, endPoint x: 1002, endPoint y: 437, distance: 101.0
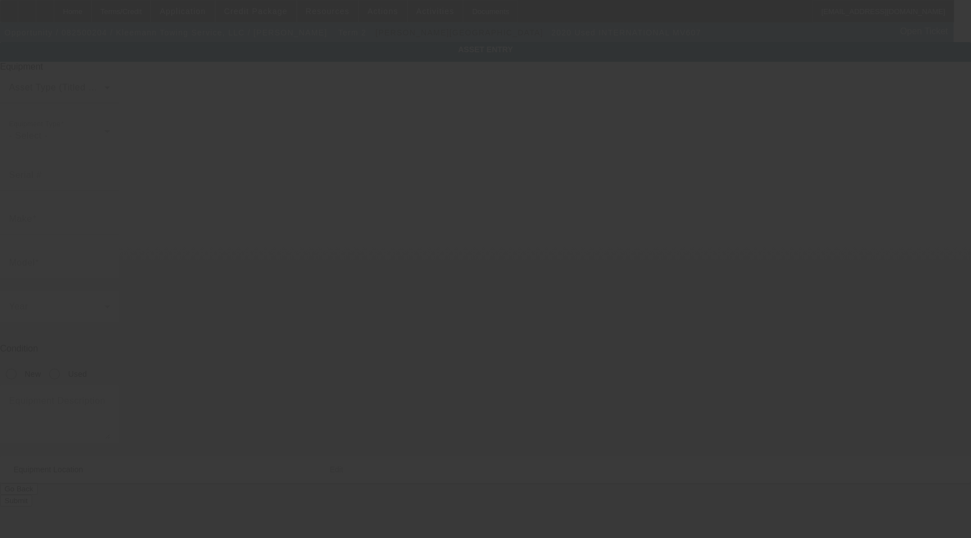
type input "[US_VEHICLE_IDENTIFICATION_NUMBER]"
type input "International"
type input "MV607"
radio input "true"
type input "[STREET_ADDRESS]"
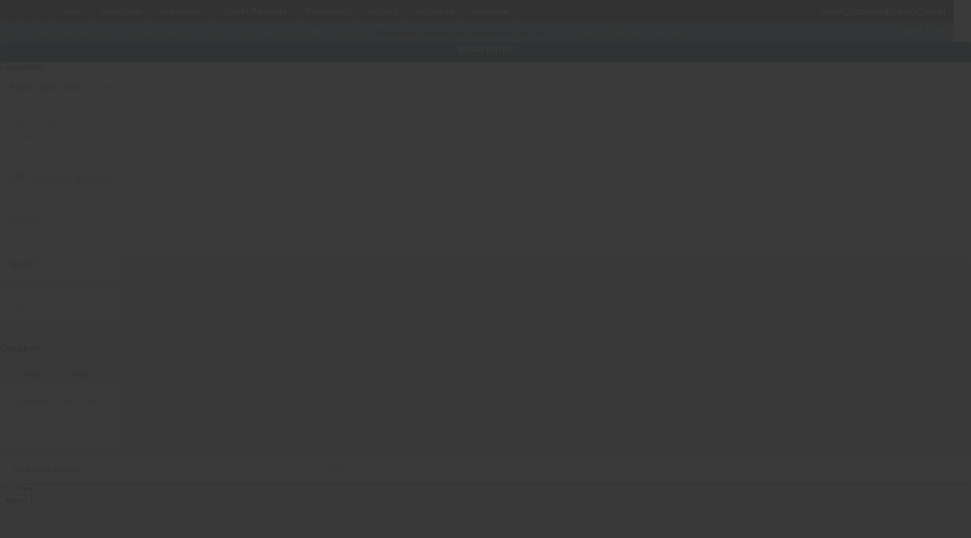
type input "[GEOGRAPHIC_DATA]"
type input "06360"
type input "[GEOGRAPHIC_DATA]"
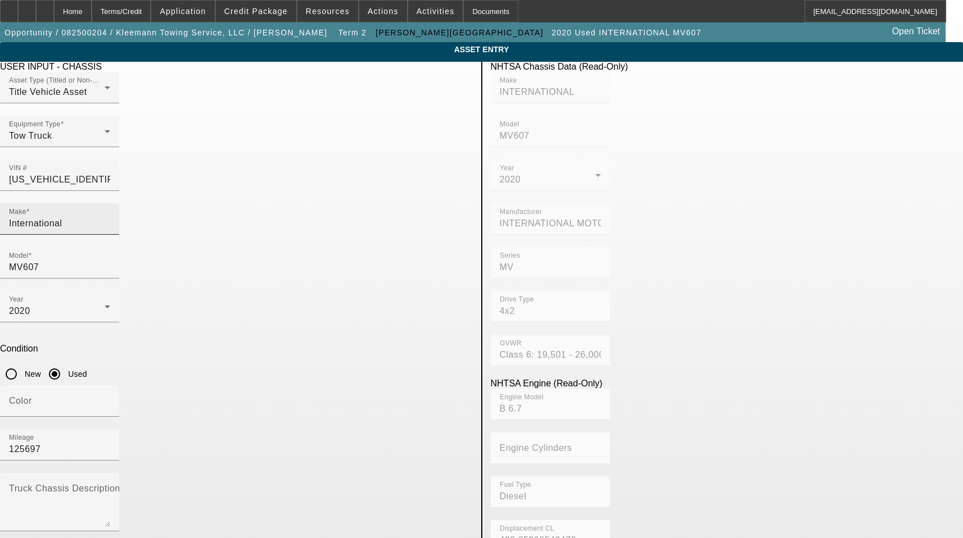
click at [110, 213] on div "Make International" at bounding box center [59, 218] width 101 height 31
click at [110, 217] on input "International" at bounding box center [59, 223] width 101 height 13
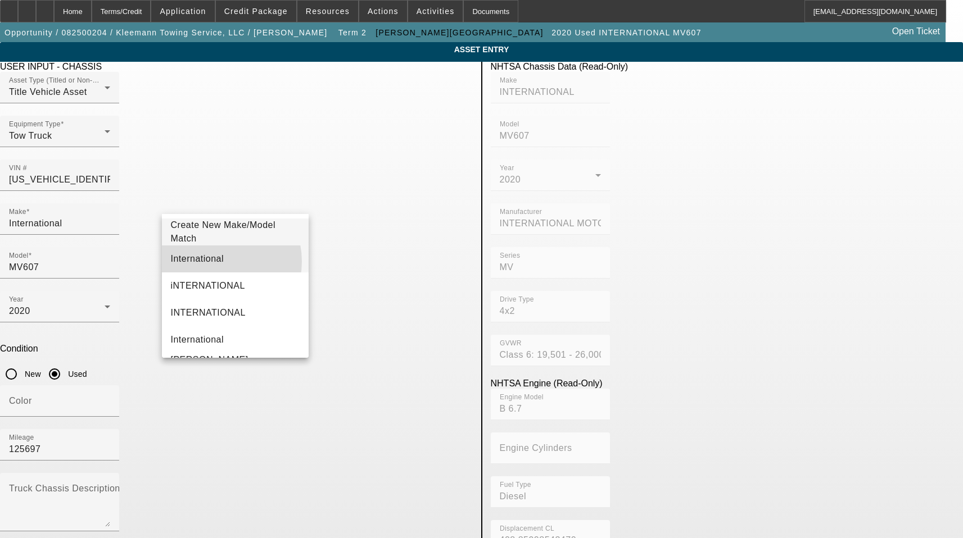
click at [212, 261] on mat-option "International" at bounding box center [235, 259] width 147 height 27
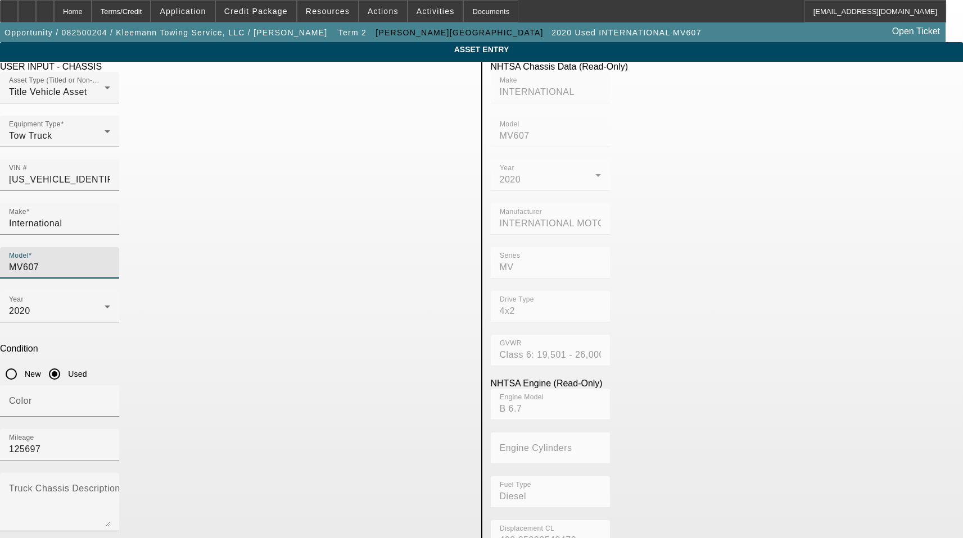
click at [110, 261] on input "MV607" at bounding box center [59, 267] width 101 height 13
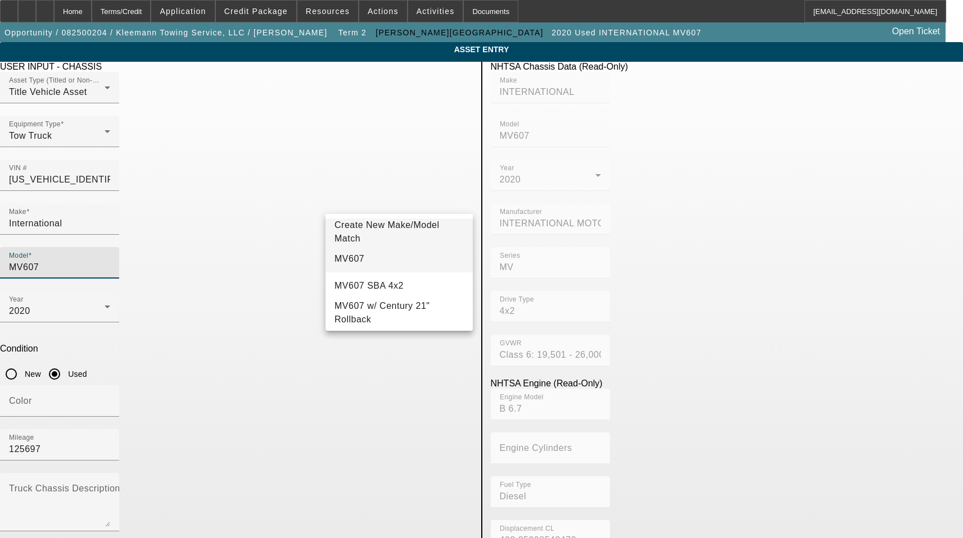
click at [379, 266] on mat-option "MV607" at bounding box center [398, 259] width 147 height 27
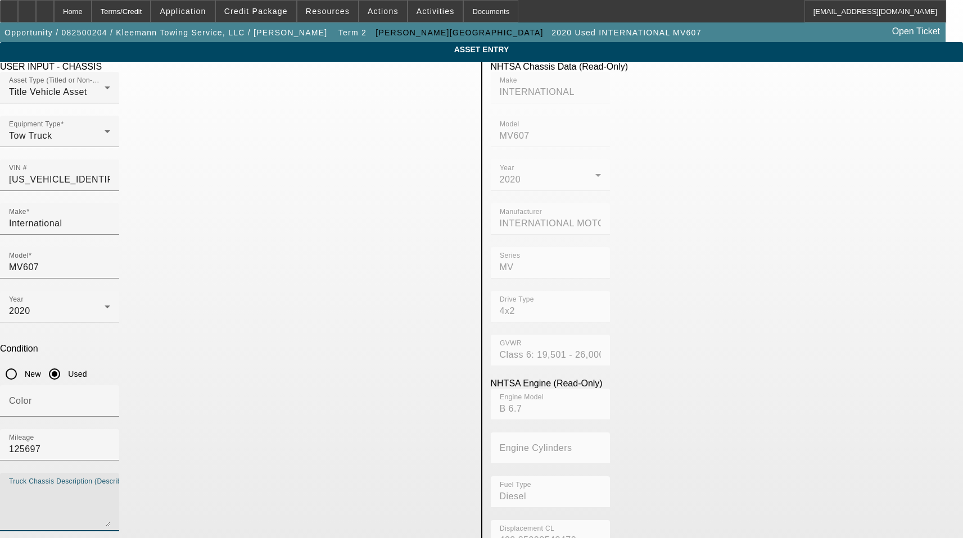
click at [110, 487] on textarea "Truck Chassis Description (Describe the truck chassis only)" at bounding box center [59, 507] width 101 height 40
type textarea "With:"
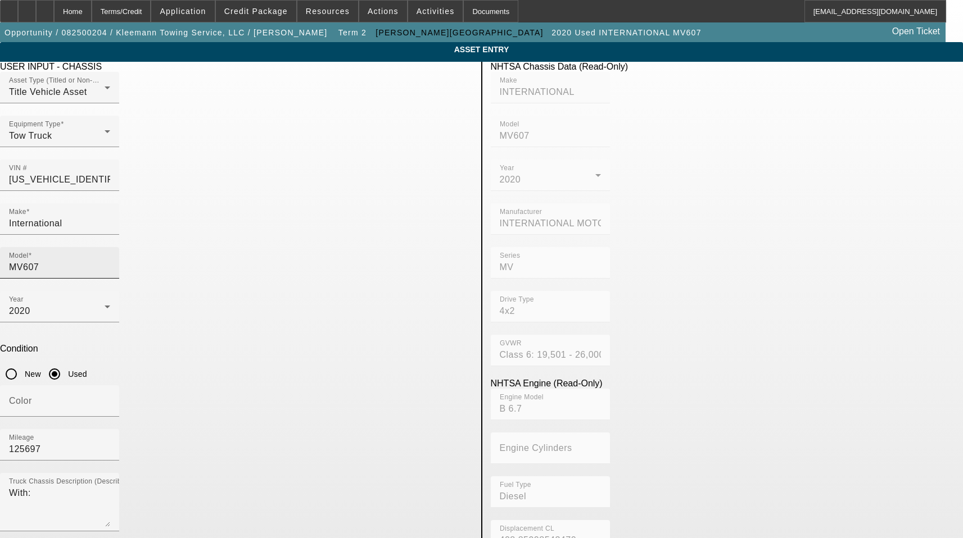
click at [110, 261] on input "MV607" at bounding box center [59, 267] width 101 height 13
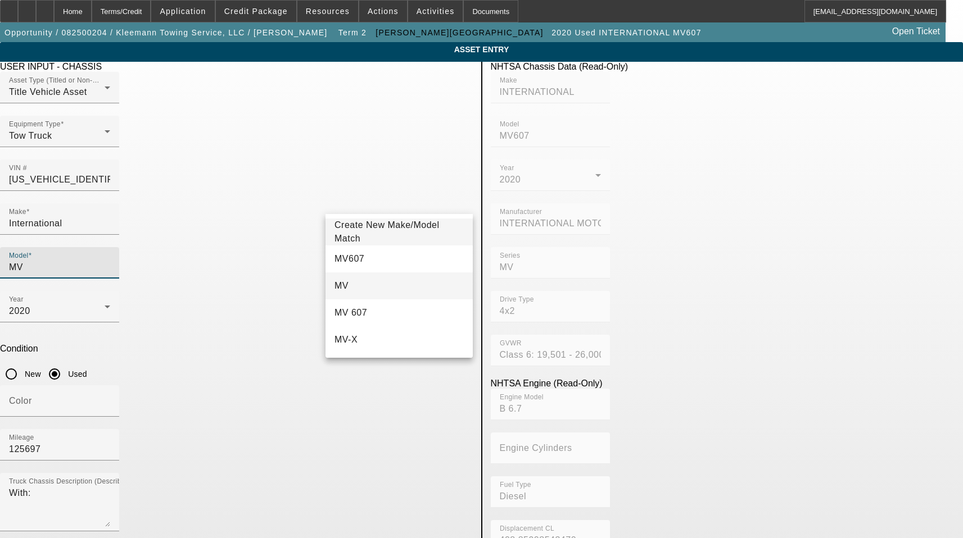
type input "MV"
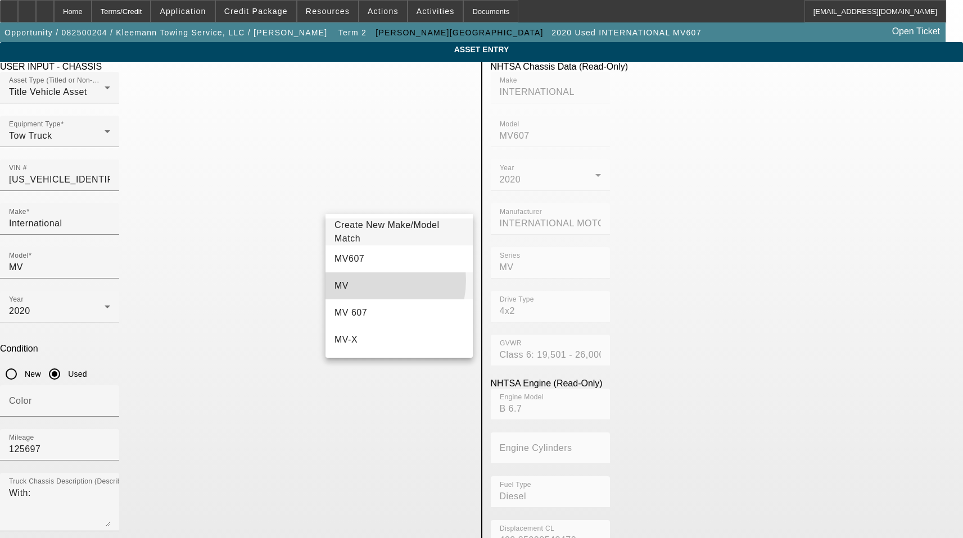
click at [370, 280] on mat-option "MV" at bounding box center [398, 286] width 147 height 27
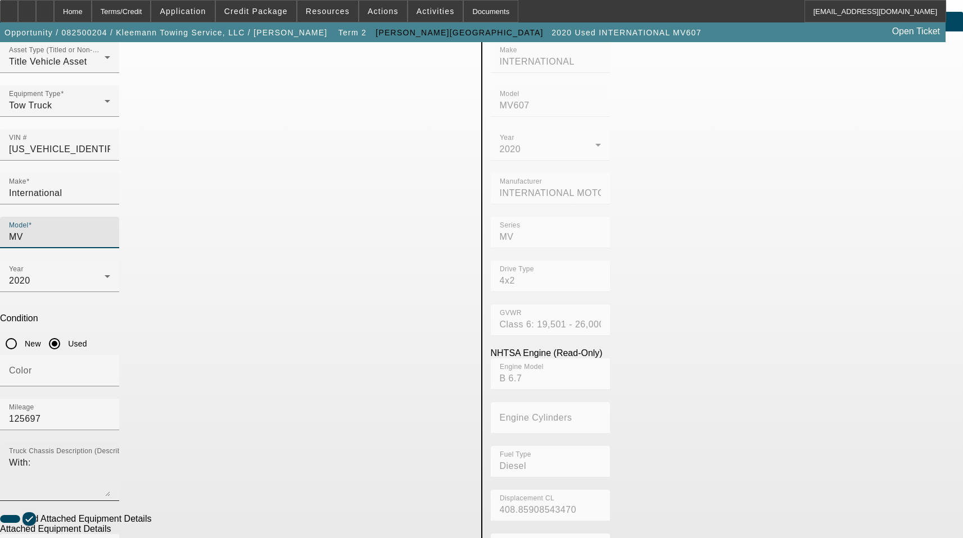
scroll to position [112, 0]
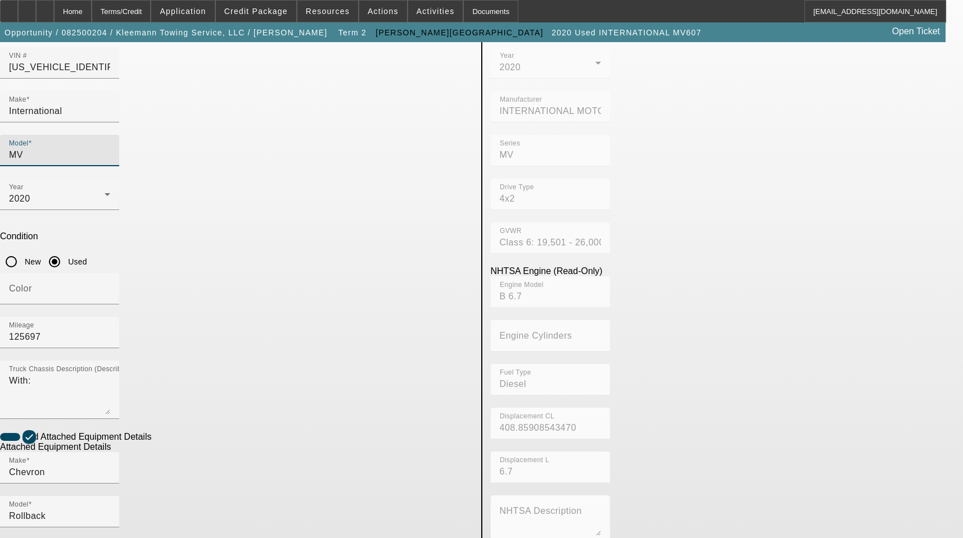
drag, startPoint x: 191, startPoint y: 429, endPoint x: 172, endPoint y: 433, distance: 19.4
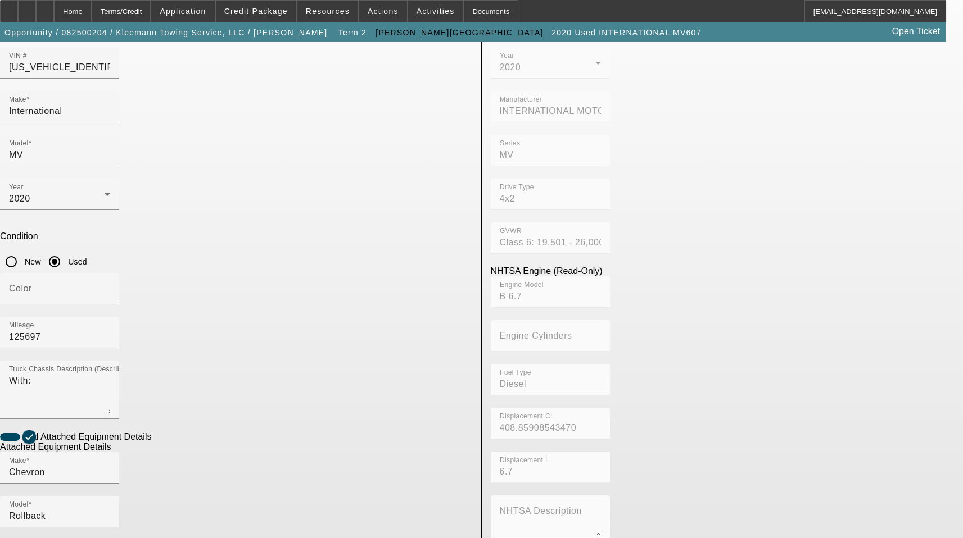
paste input "210L12A02811HI19"
type input "210L12A02811HI19"
type textarea "Includes all options, attachments, and accessories"
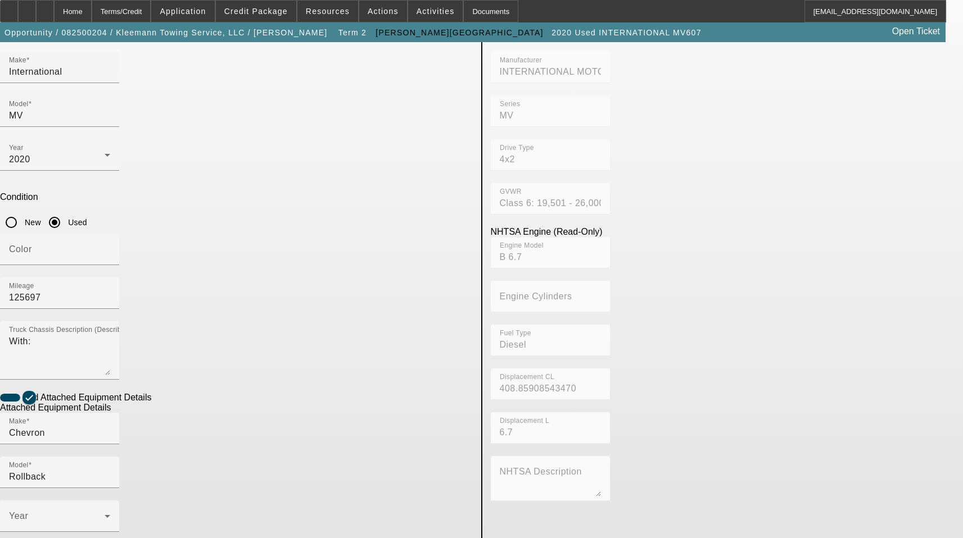
scroll to position [185, 0]
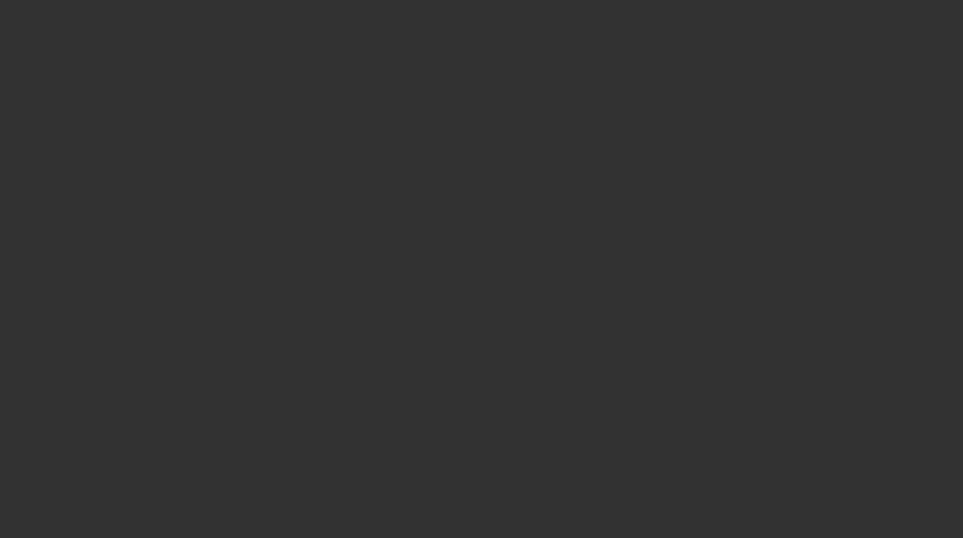
select select "3"
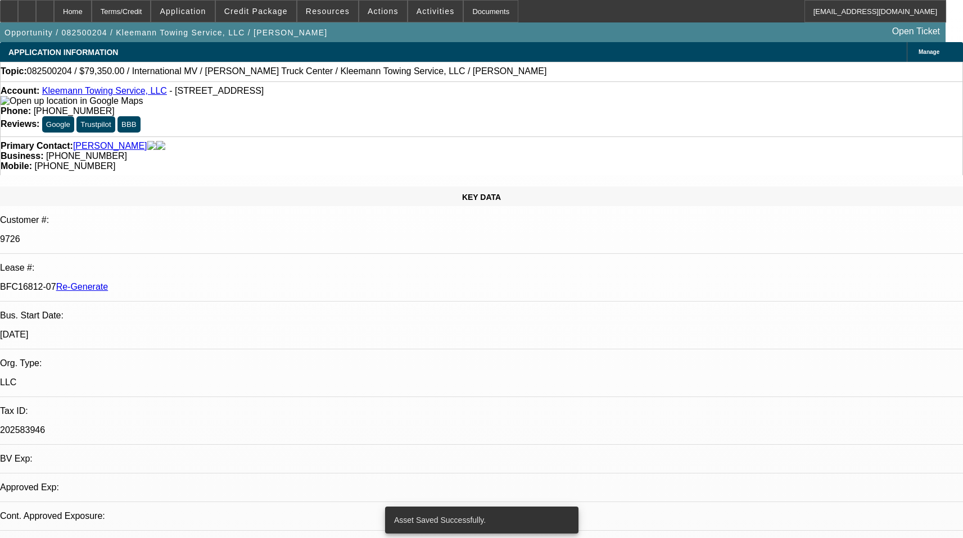
select select "0"
select select "6"
